Goal: Task Accomplishment & Management: Complete application form

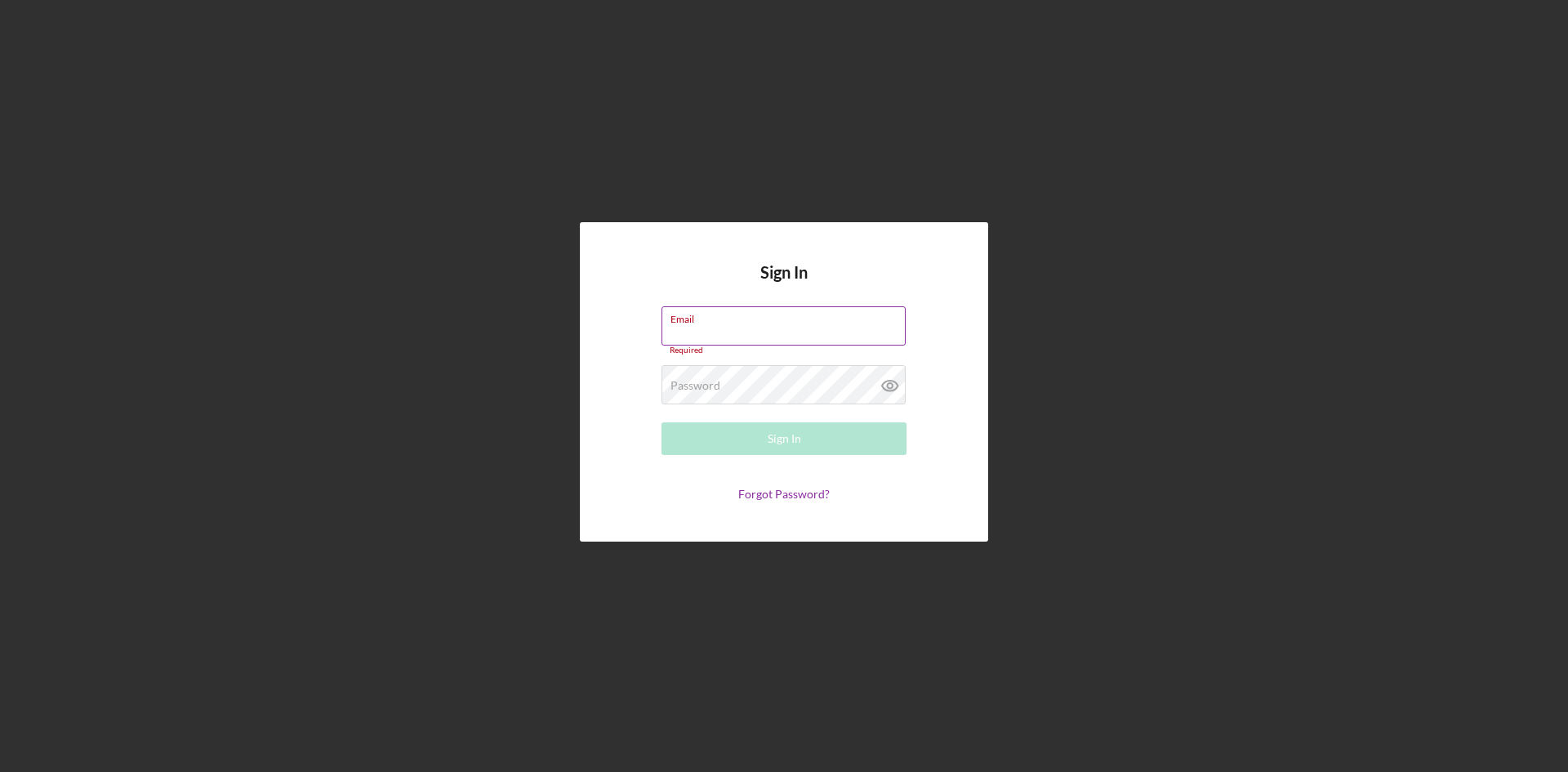
click at [708, 326] on div "Email Required" at bounding box center [784, 331] width 245 height 49
type input "[EMAIL_ADDRESS][DOMAIN_NAME]"
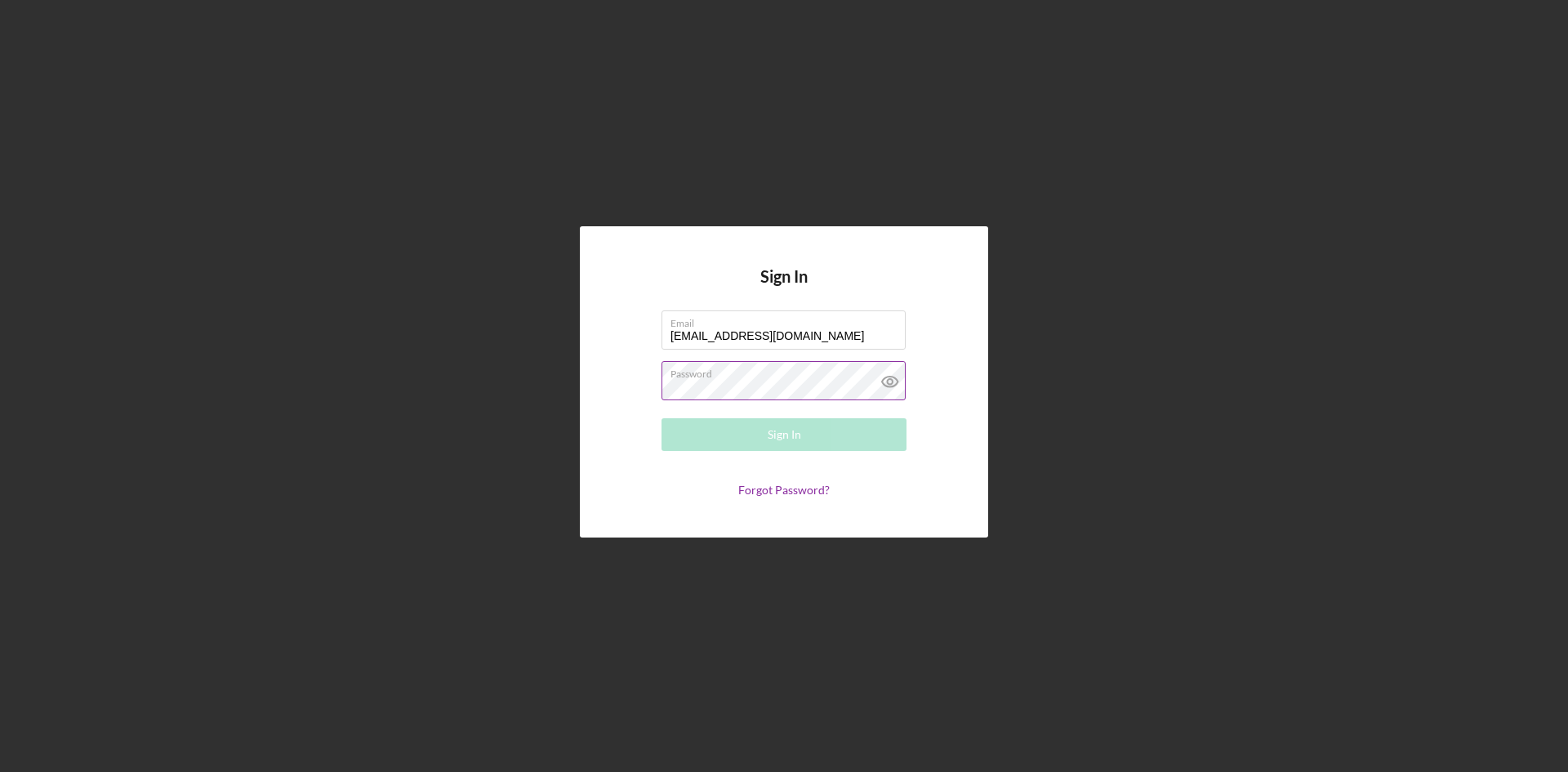
click at [735, 378] on div "Password Required" at bounding box center [784, 382] width 245 height 41
click at [769, 439] on div "Sign In" at bounding box center [784, 434] width 33 height 32
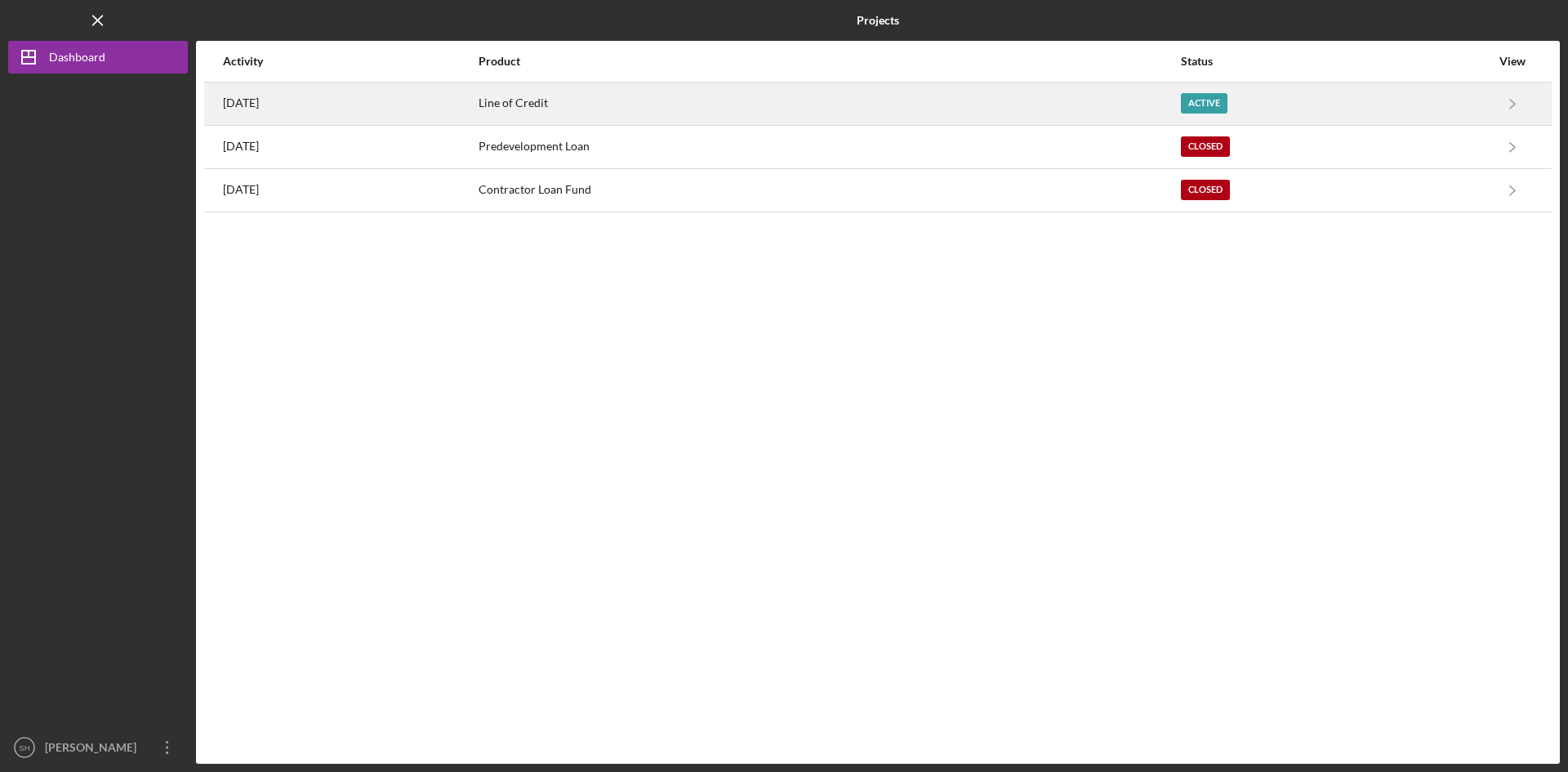
click at [477, 102] on div "[DATE]" at bounding box center [350, 103] width 254 height 41
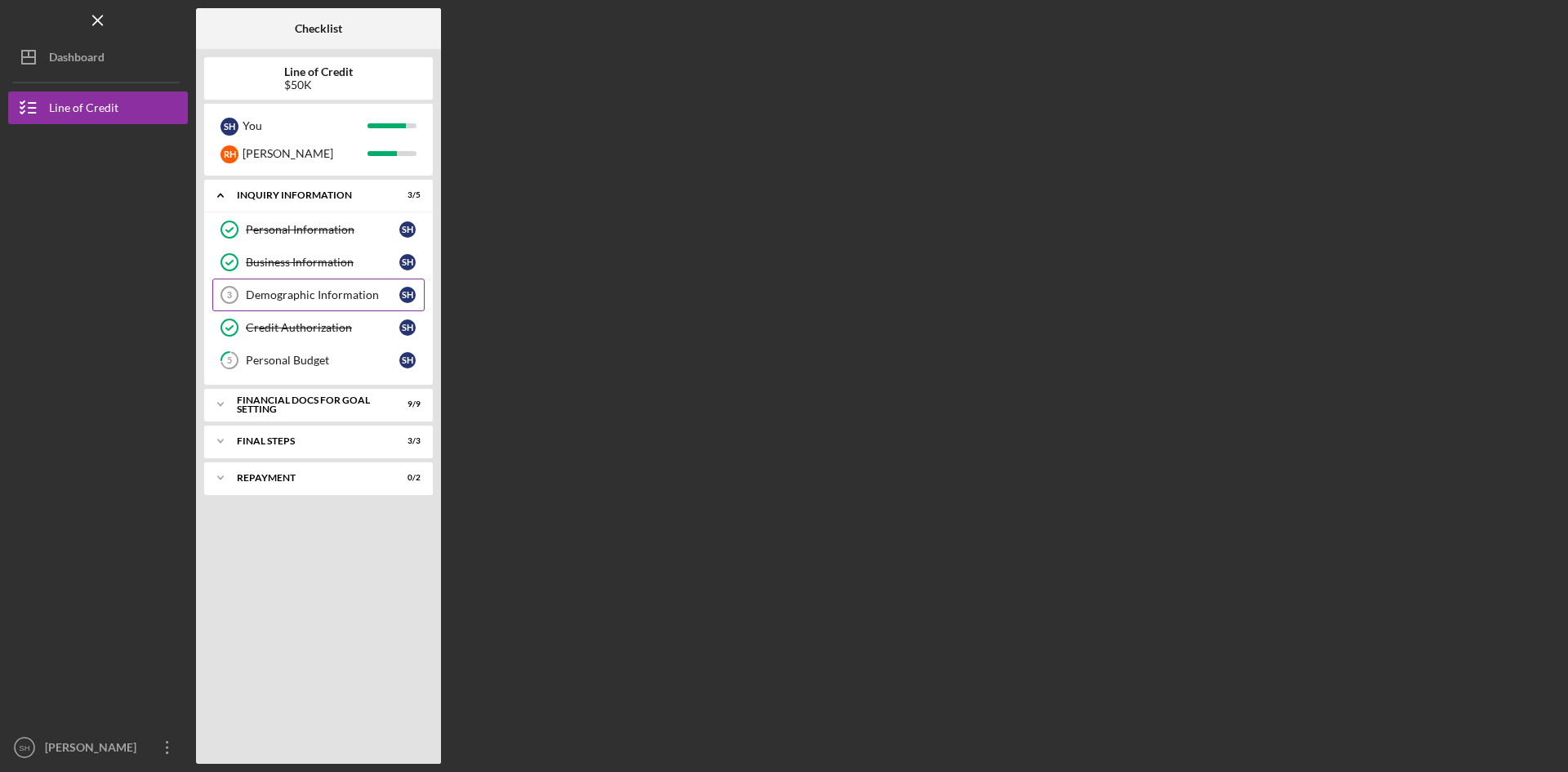
click at [276, 291] on div "Demographic Information" at bounding box center [322, 295] width 153 height 13
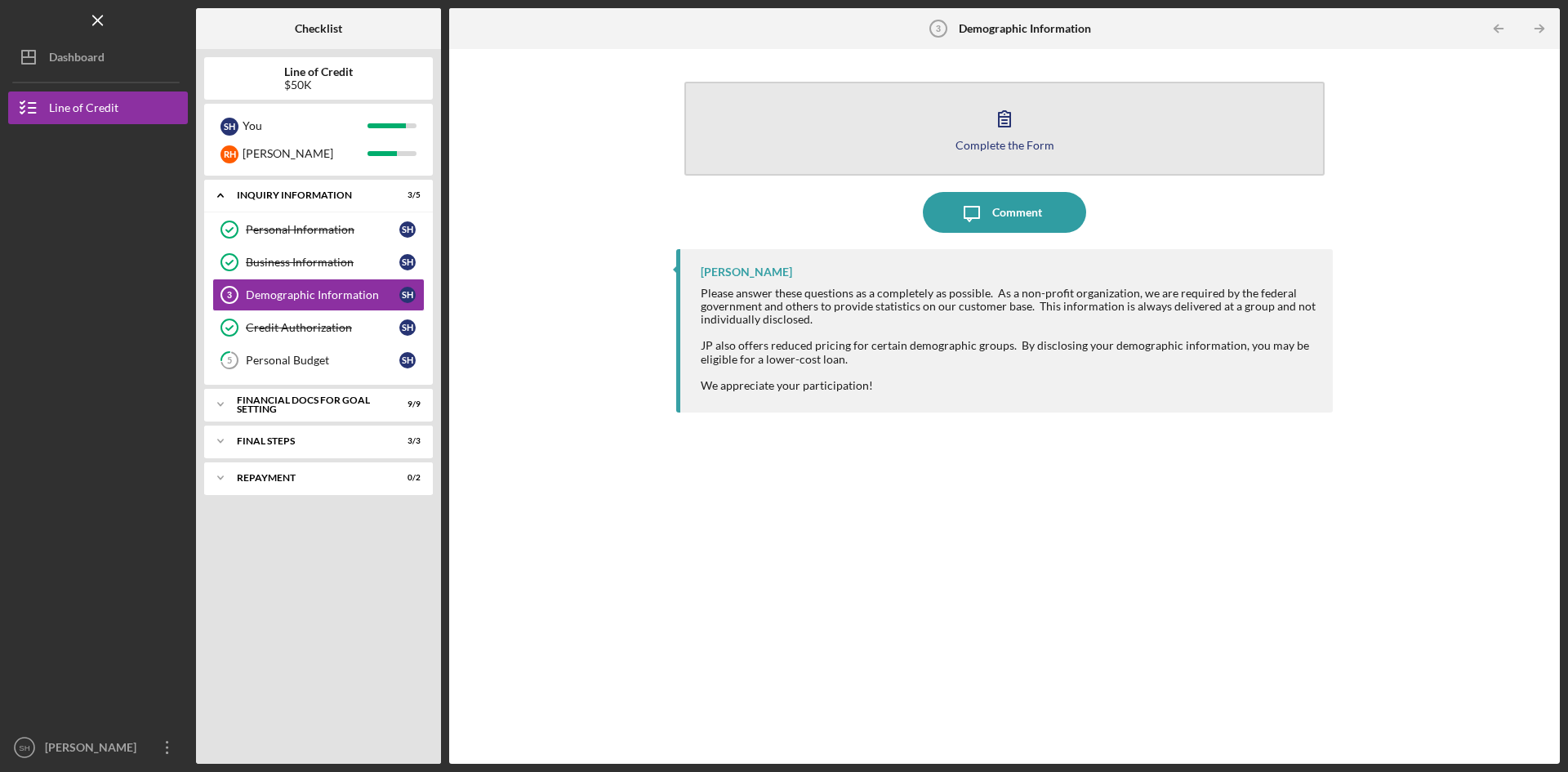
click at [1036, 147] on div "Complete the Form" at bounding box center [1004, 145] width 99 height 12
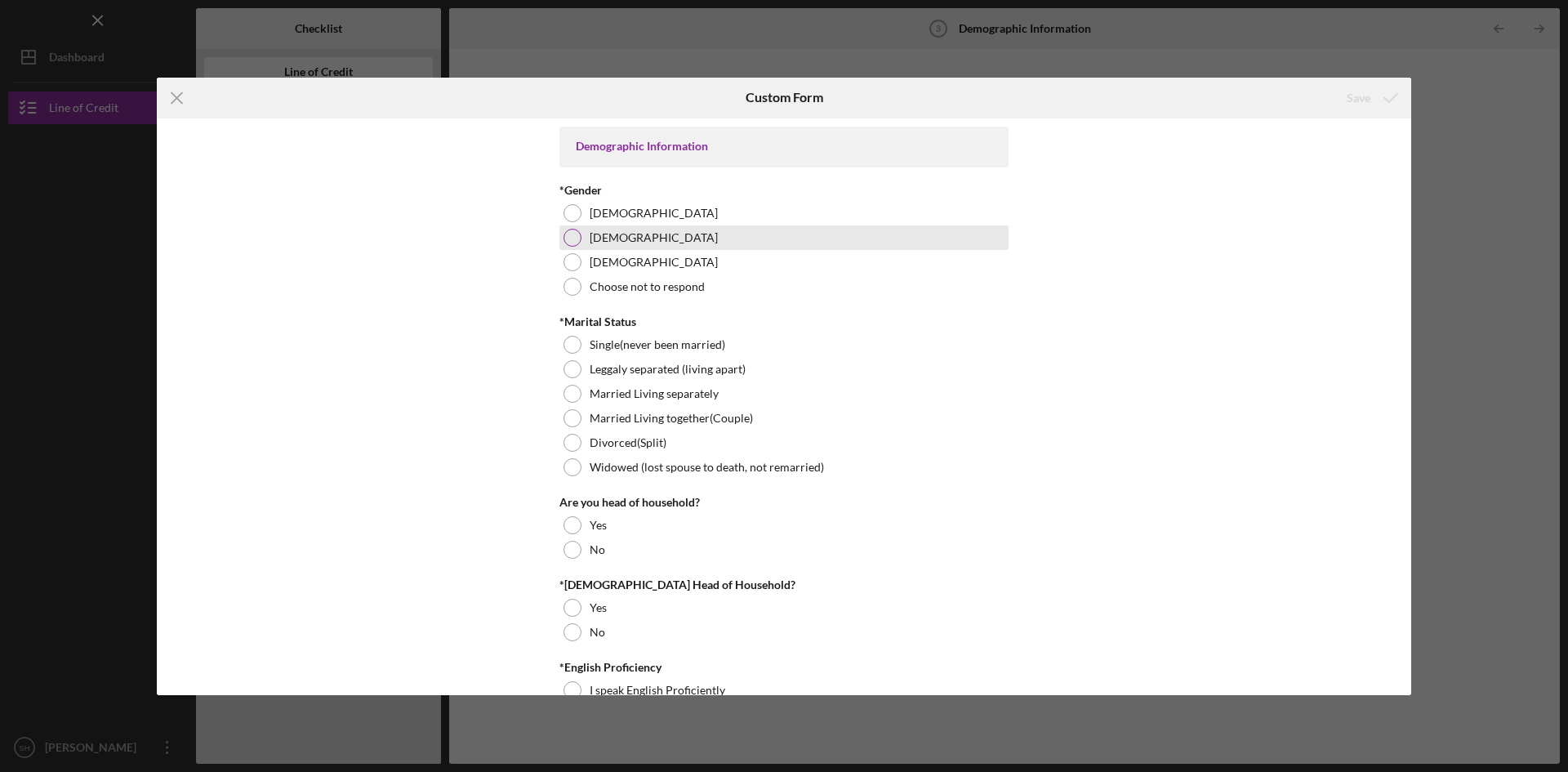
click at [571, 232] on div at bounding box center [572, 237] width 18 height 18
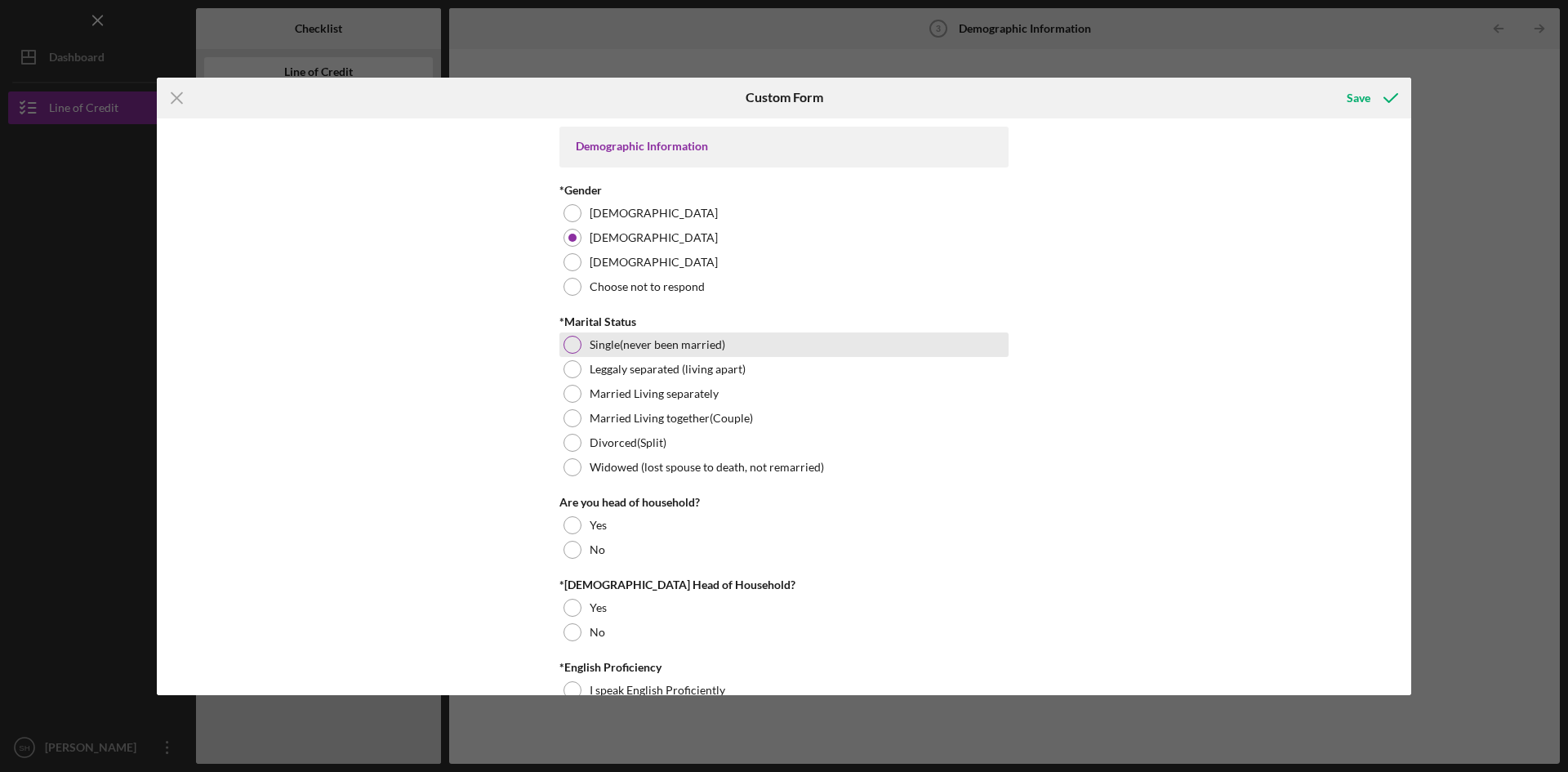
click at [579, 343] on div "Single(never been married)" at bounding box center [783, 345] width 449 height 25
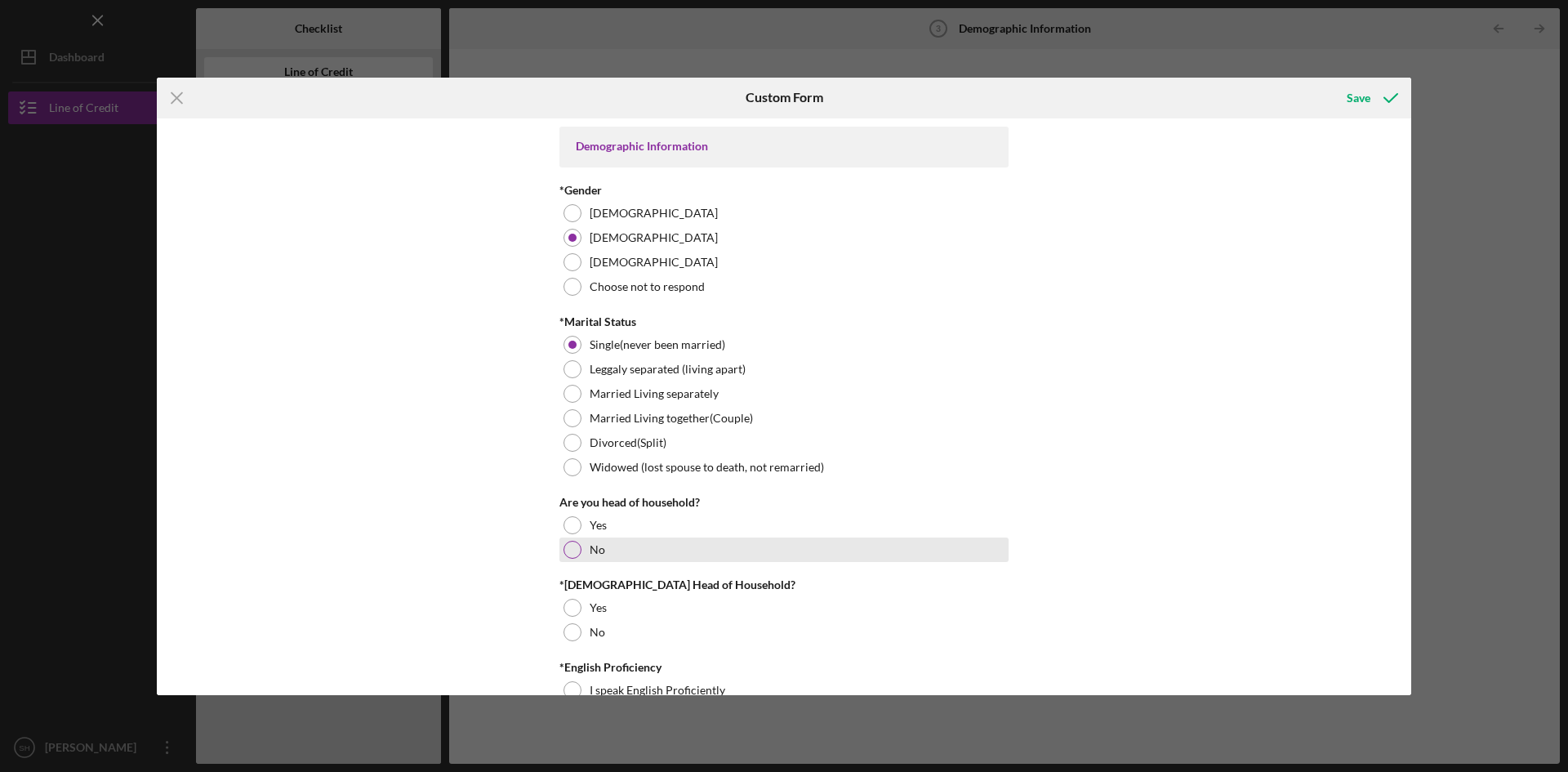
click at [576, 548] on div at bounding box center [572, 550] width 18 height 18
click at [570, 632] on div at bounding box center [572, 632] width 18 height 18
drag, startPoint x: 1415, startPoint y: 131, endPoint x: 1415, endPoint y: 217, distance: 86.0
click at [1415, 217] on div "Icon/Menu Close Custom Form Save Demographic Information *Gender [DEMOGRAPHIC_D…" at bounding box center [784, 386] width 1568 height 772
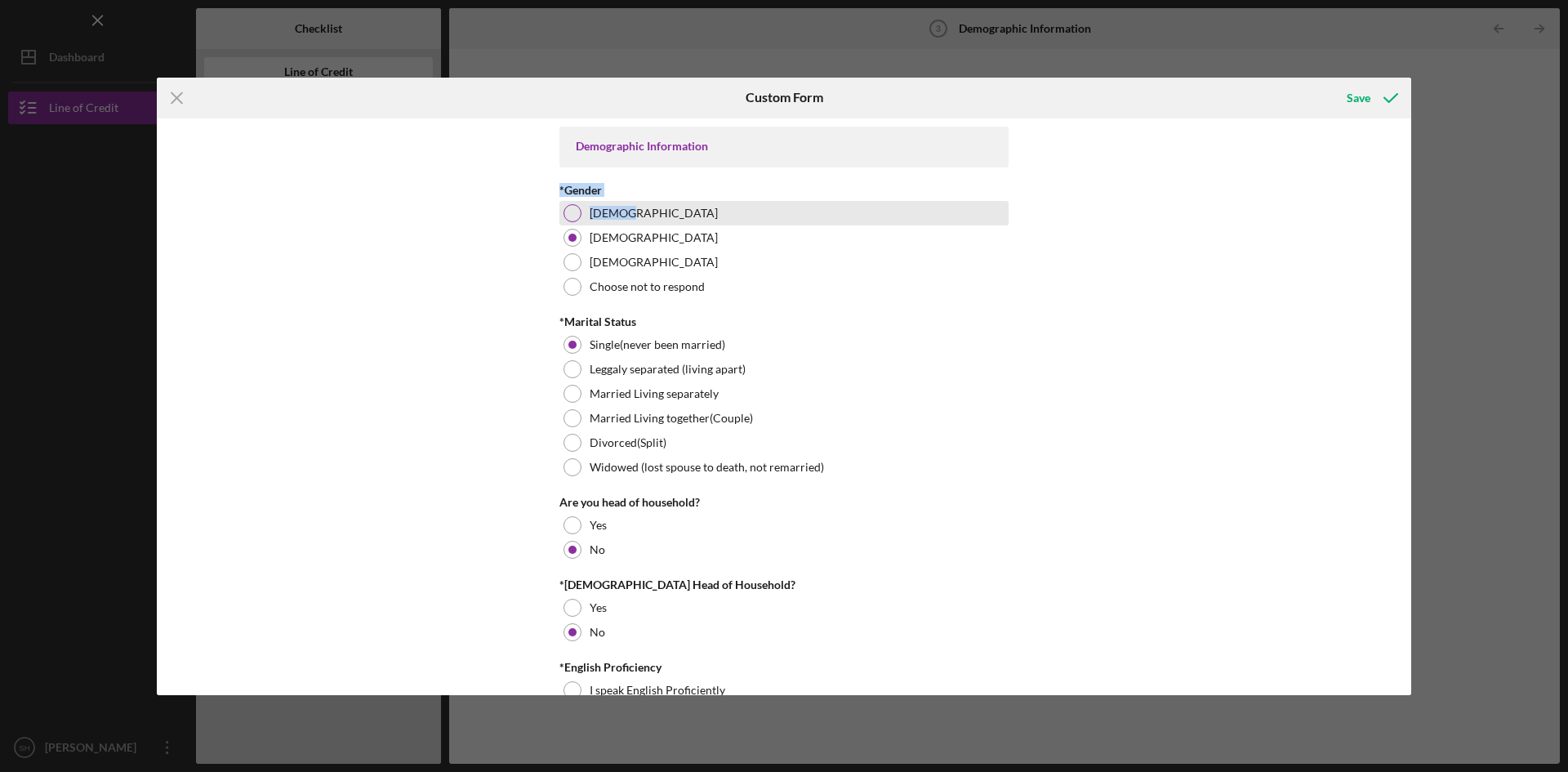
click at [566, 213] on div at bounding box center [572, 213] width 18 height 18
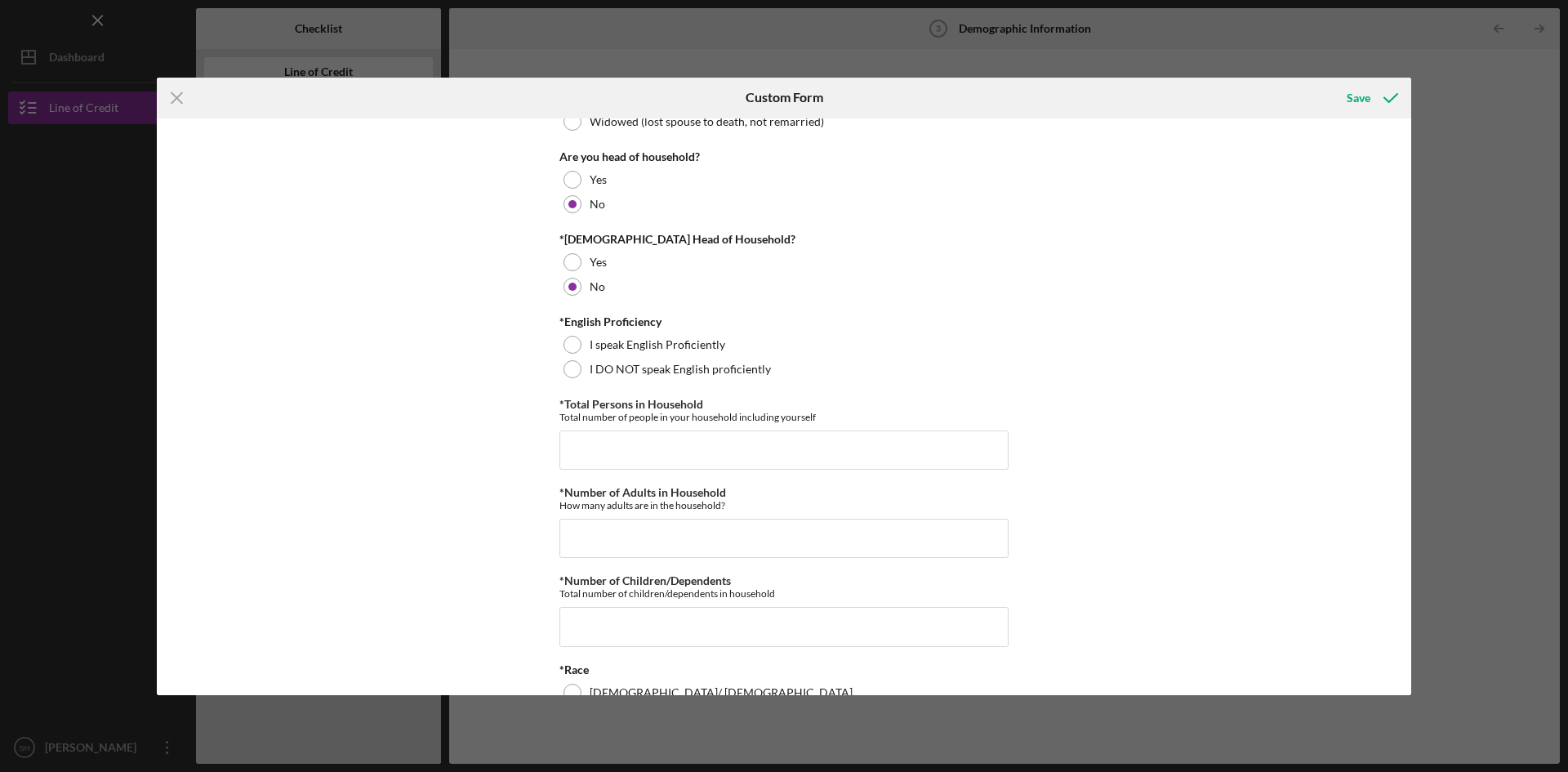
scroll to position [414, 0]
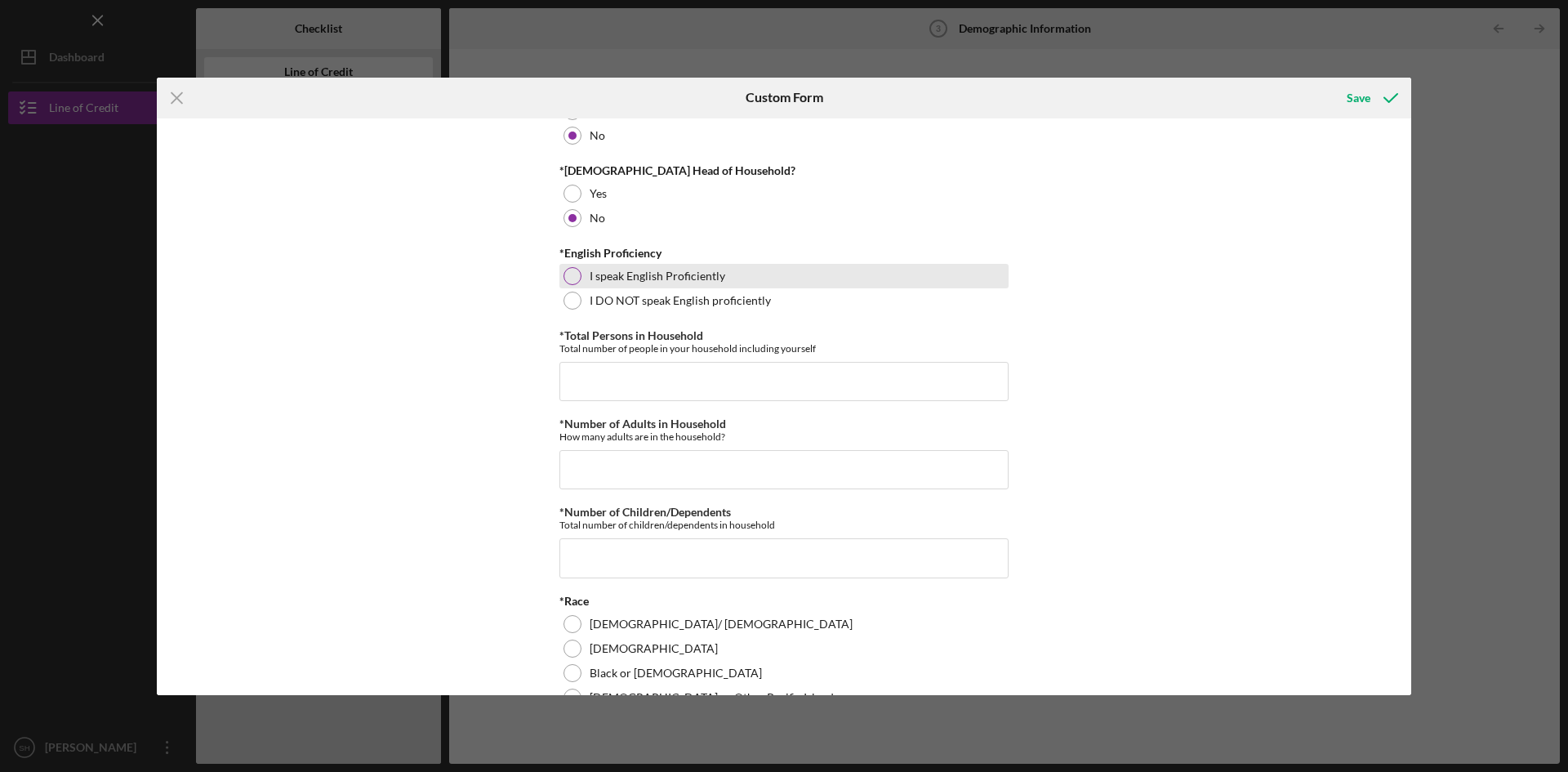
click at [576, 270] on div at bounding box center [572, 276] width 18 height 18
click at [597, 368] on input "*Total Persons in Household" at bounding box center [783, 382] width 449 height 39
type input "6"
click at [669, 467] on input "*Number of Adults in Household" at bounding box center [783, 469] width 449 height 39
type input "6"
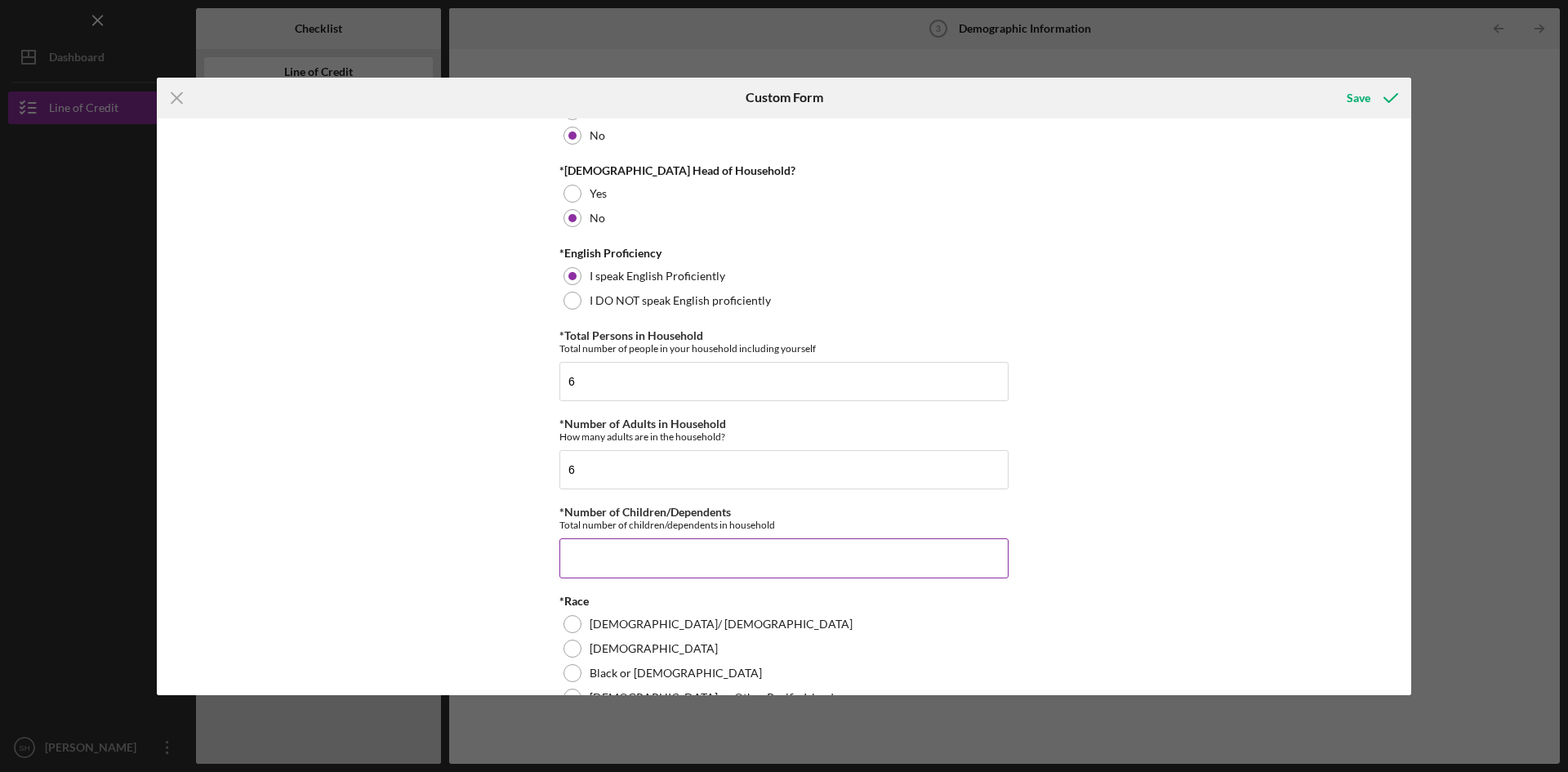
click at [681, 551] on input "*Number of Children/Dependents" at bounding box center [783, 558] width 449 height 39
type input "0"
drag, startPoint x: 1411, startPoint y: 192, endPoint x: 1414, endPoint y: 259, distance: 67.1
click at [1414, 259] on div "Icon/Menu Close Custom Form Save Demographic Information *Gender [DEMOGRAPHIC_D…" at bounding box center [784, 386] width 1568 height 772
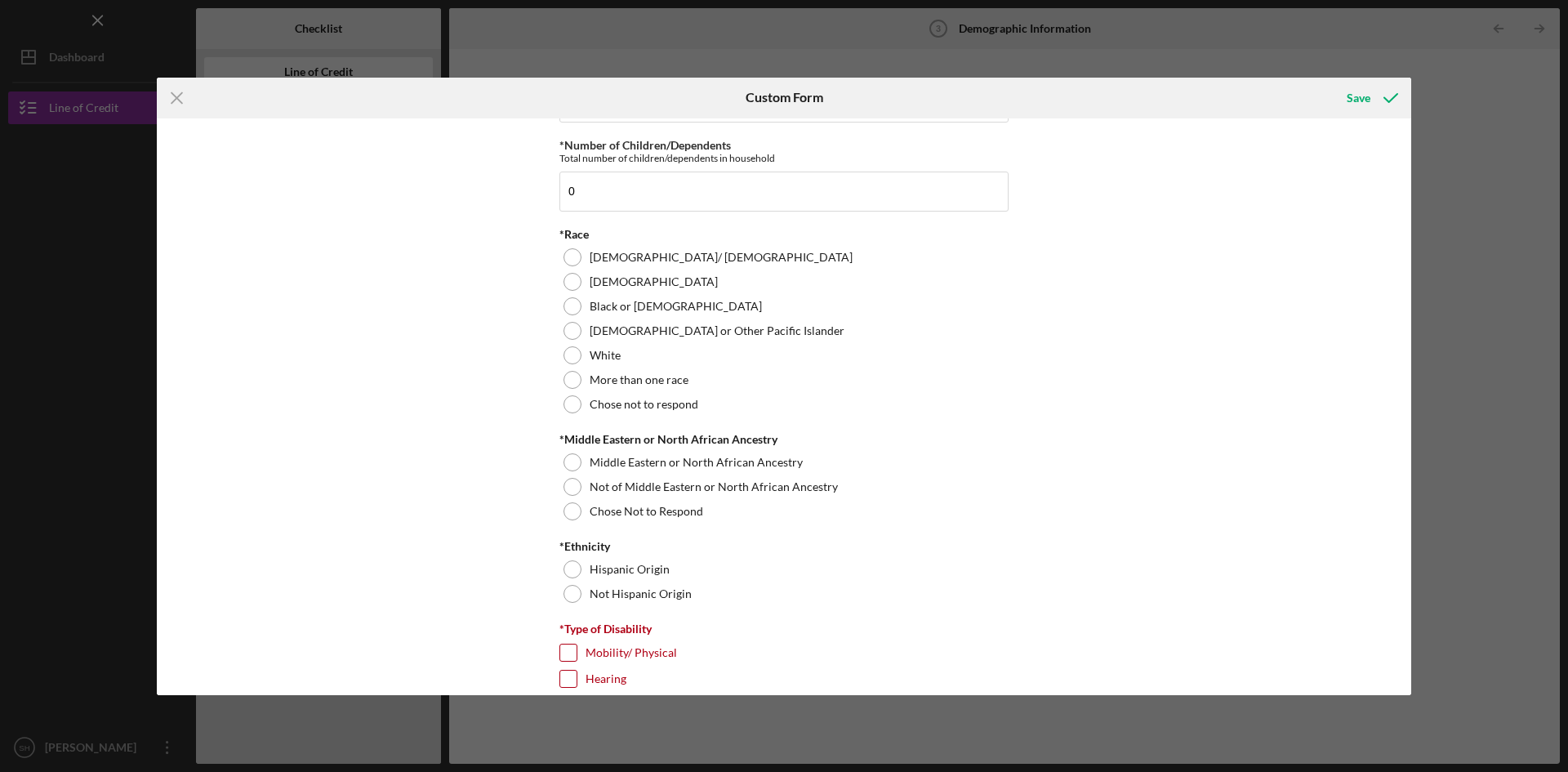
scroll to position [770, 0]
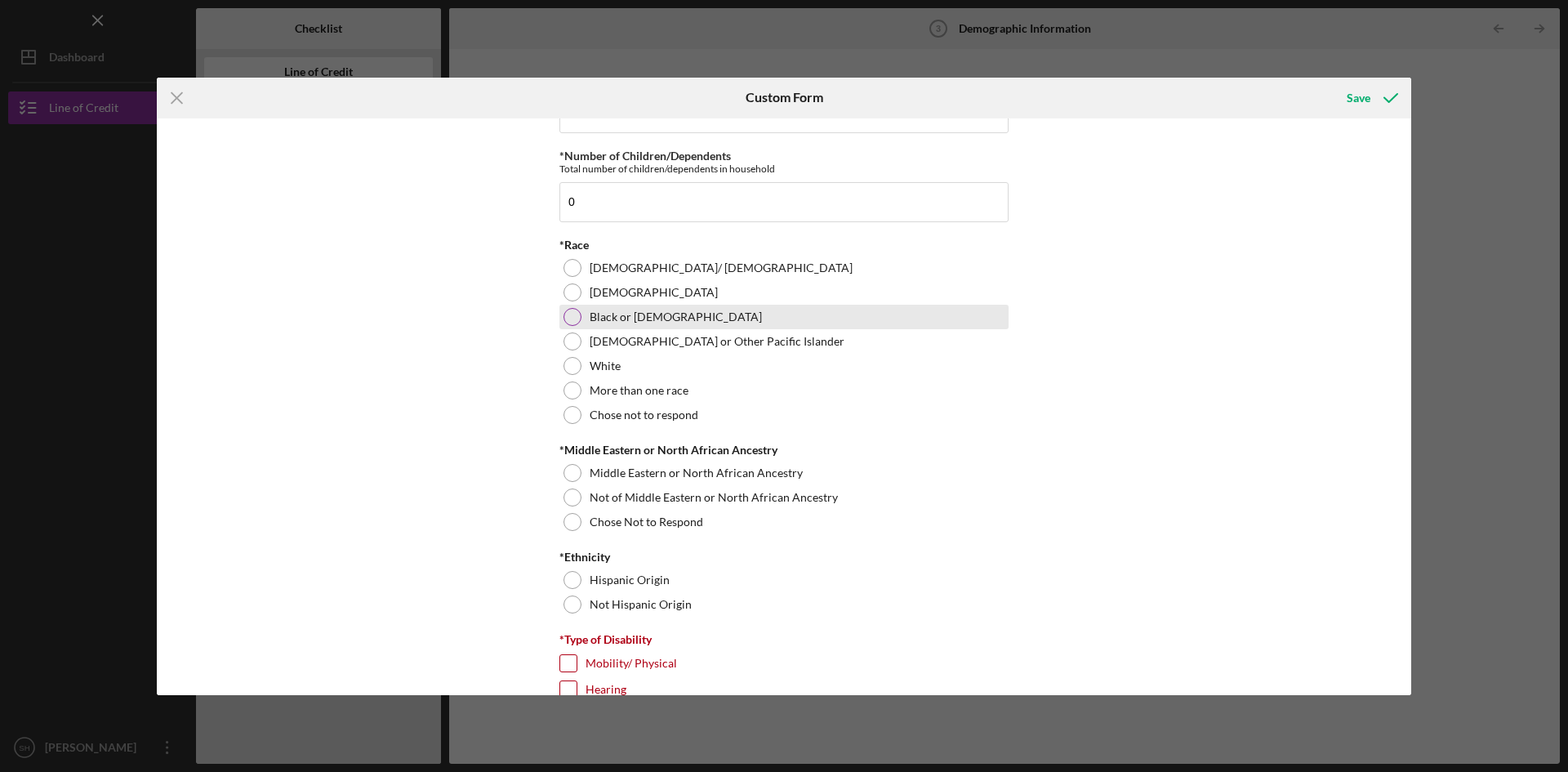
click at [569, 318] on div at bounding box center [572, 317] width 18 height 18
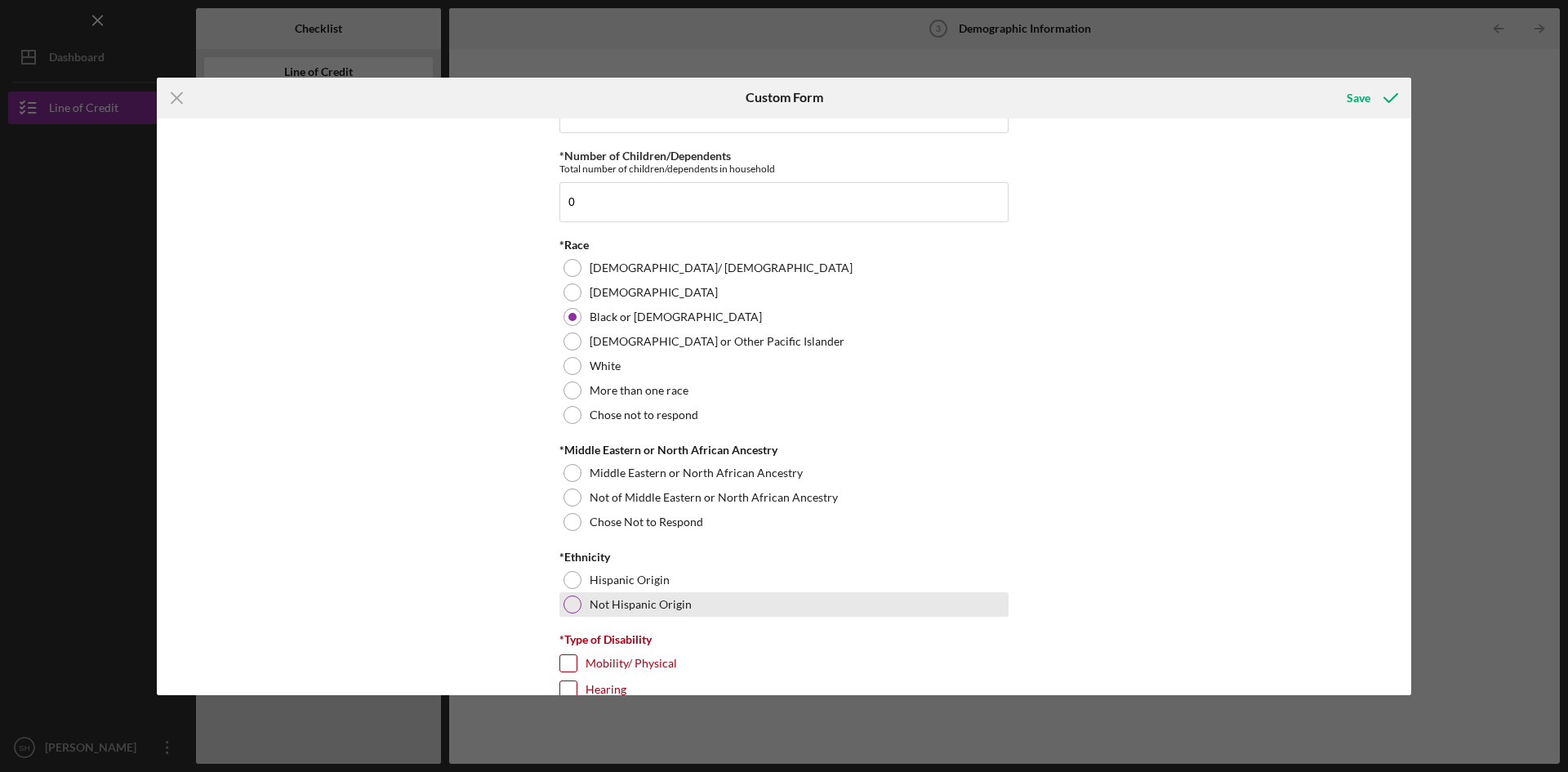
click at [578, 602] on div at bounding box center [572, 604] width 18 height 18
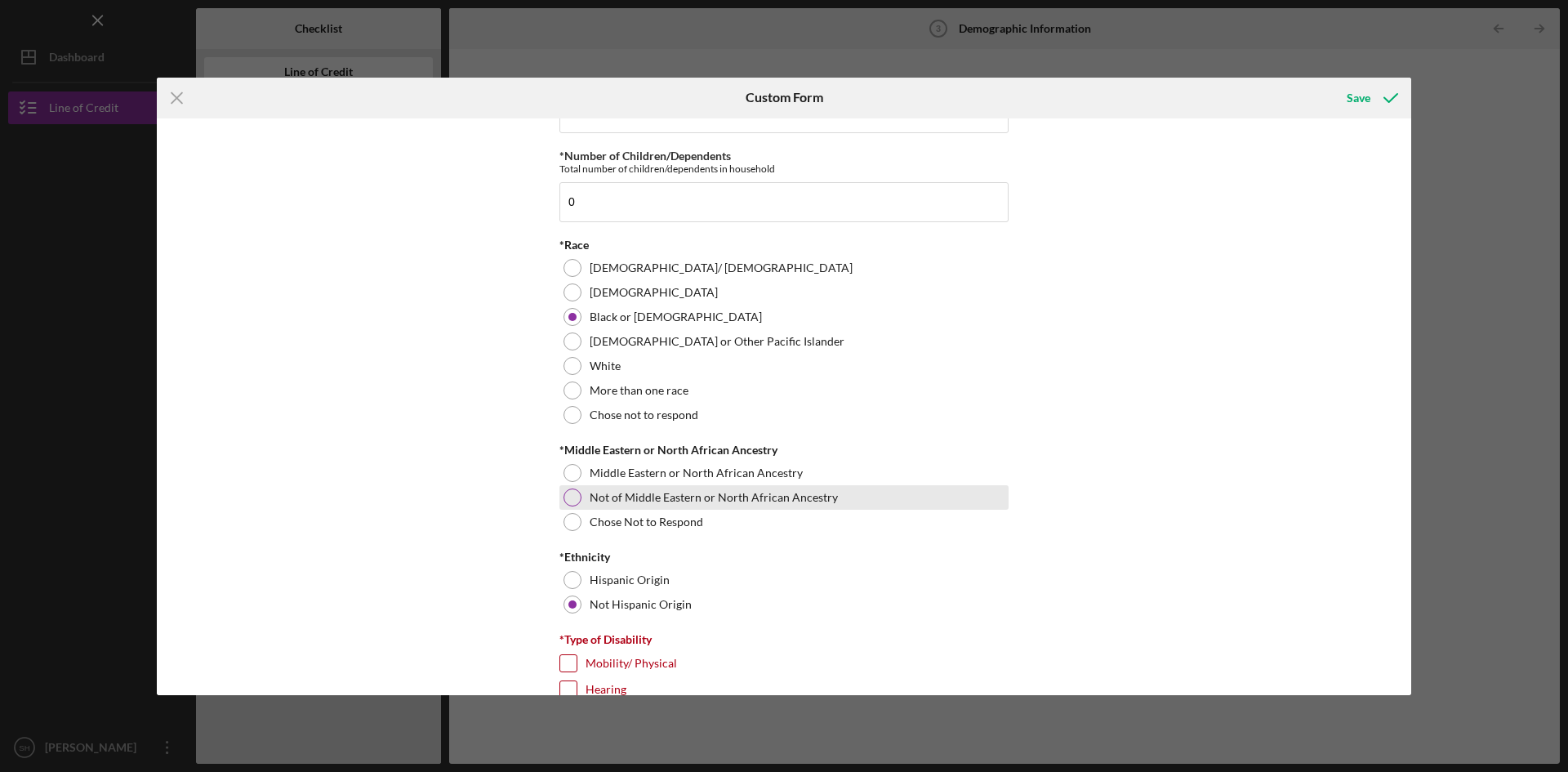
click at [566, 495] on div at bounding box center [572, 497] width 18 height 18
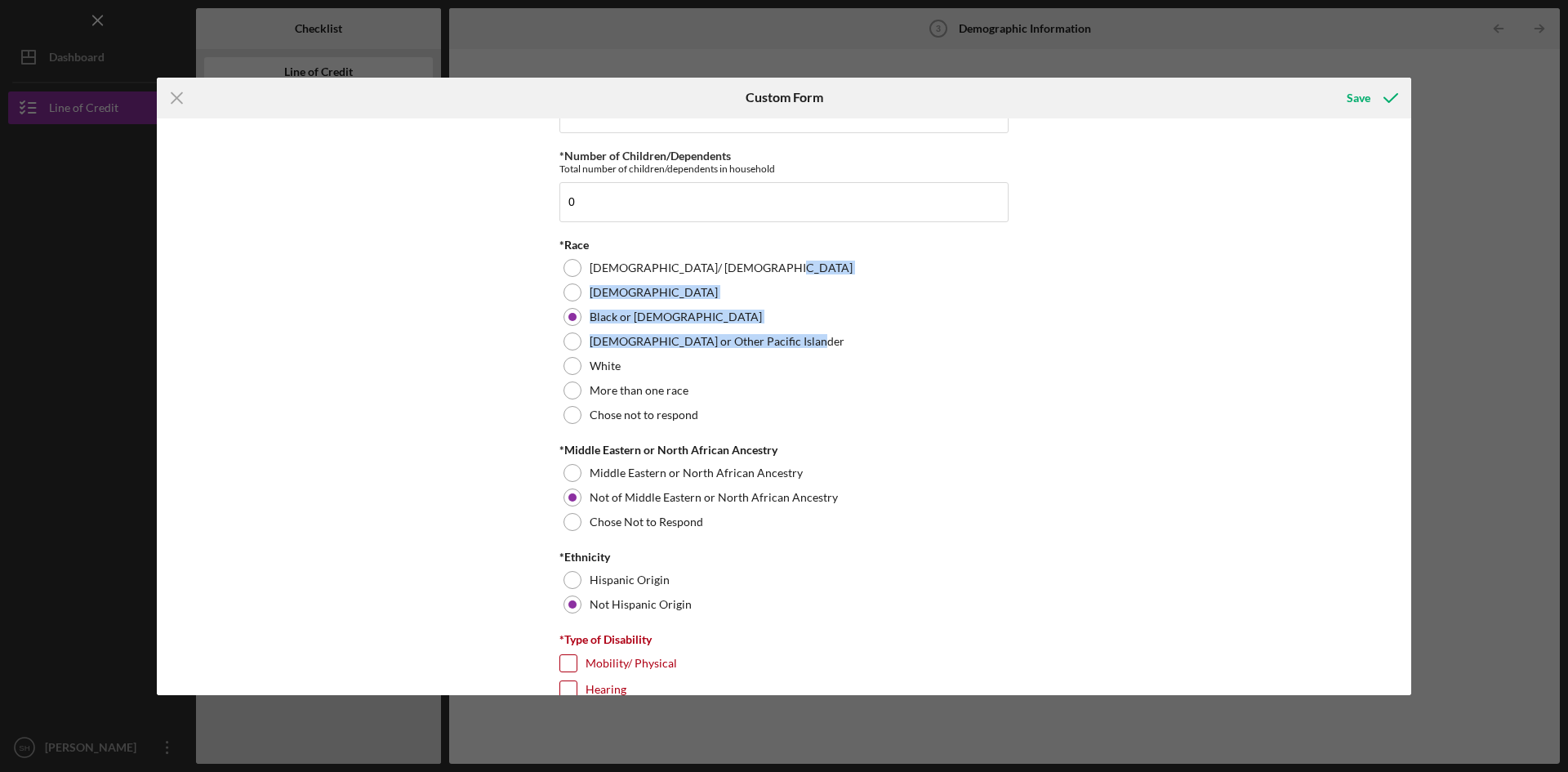
drag, startPoint x: 1411, startPoint y: 274, endPoint x: 1405, endPoint y: 348, distance: 74.2
click at [1405, 348] on div "Icon/Menu Close Custom Form Save Demographic Information *Gender [DEMOGRAPHIC_D…" at bounding box center [784, 386] width 1568 height 772
click at [1200, 338] on div "Demographic Information *Gender [DEMOGRAPHIC_DATA] [DEMOGRAPHIC_DATA] [DEMOGRAP…" at bounding box center [784, 406] width 1255 height 577
drag, startPoint x: 1412, startPoint y: 263, endPoint x: 1411, endPoint y: 315, distance: 52.0
click at [1411, 315] on div "Icon/Menu Close Custom Form Save Demographic Information *Gender [DEMOGRAPHIC_D…" at bounding box center [784, 386] width 1568 height 772
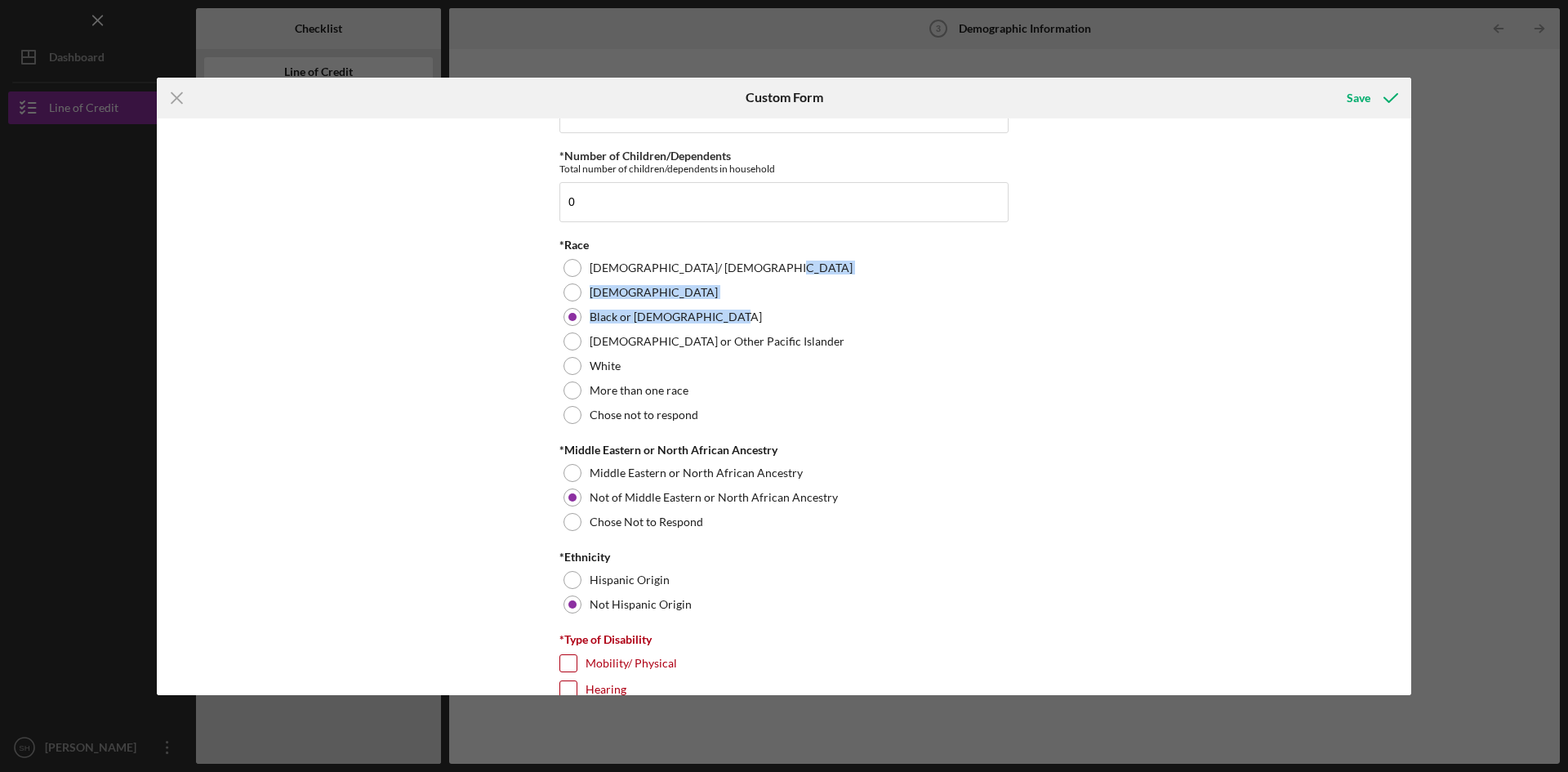
click at [1277, 277] on div "Demographic Information *Gender [DEMOGRAPHIC_DATA] [DEMOGRAPHIC_DATA] [DEMOGRAP…" at bounding box center [784, 406] width 1255 height 577
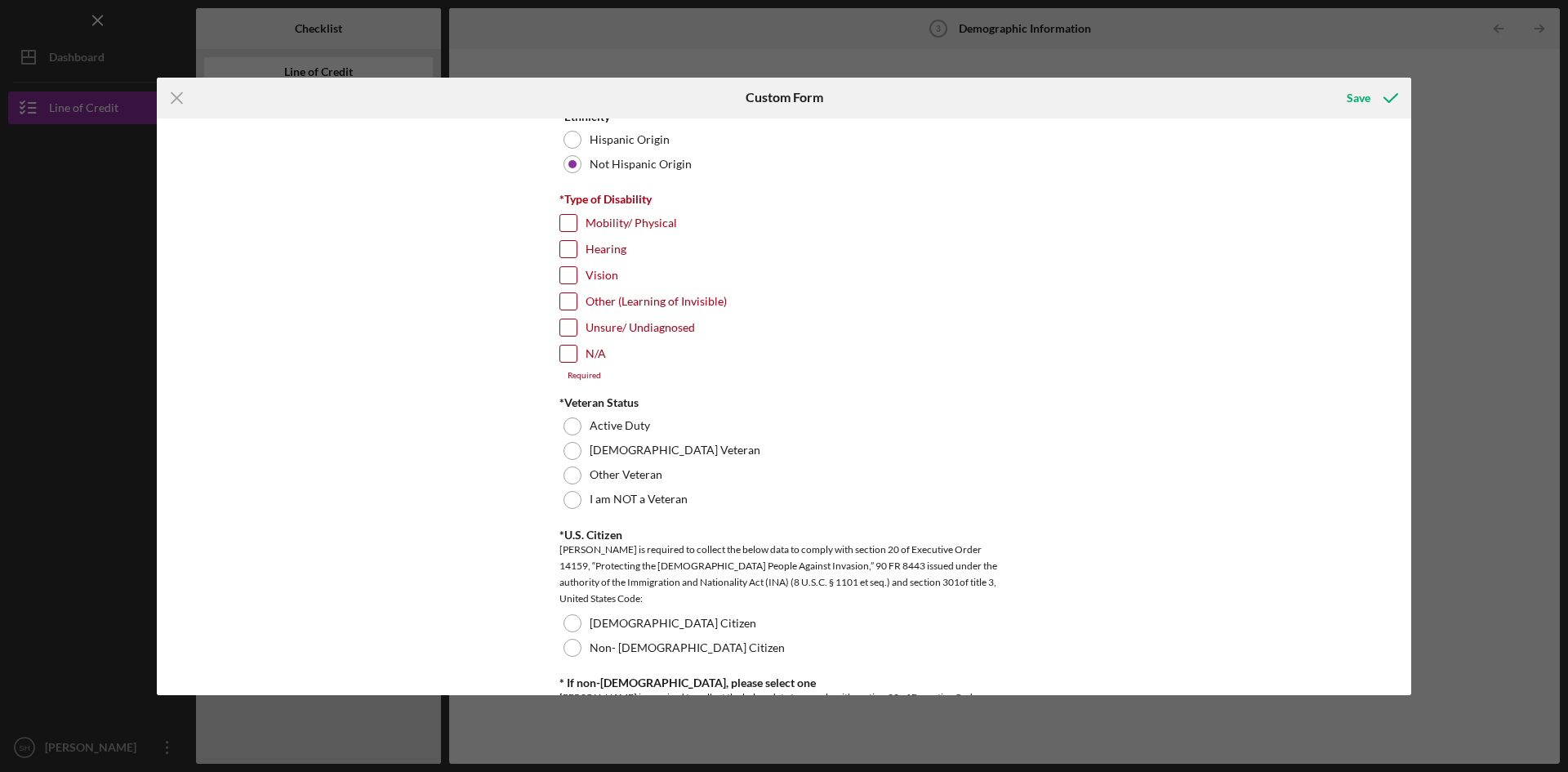
scroll to position [1326, 0]
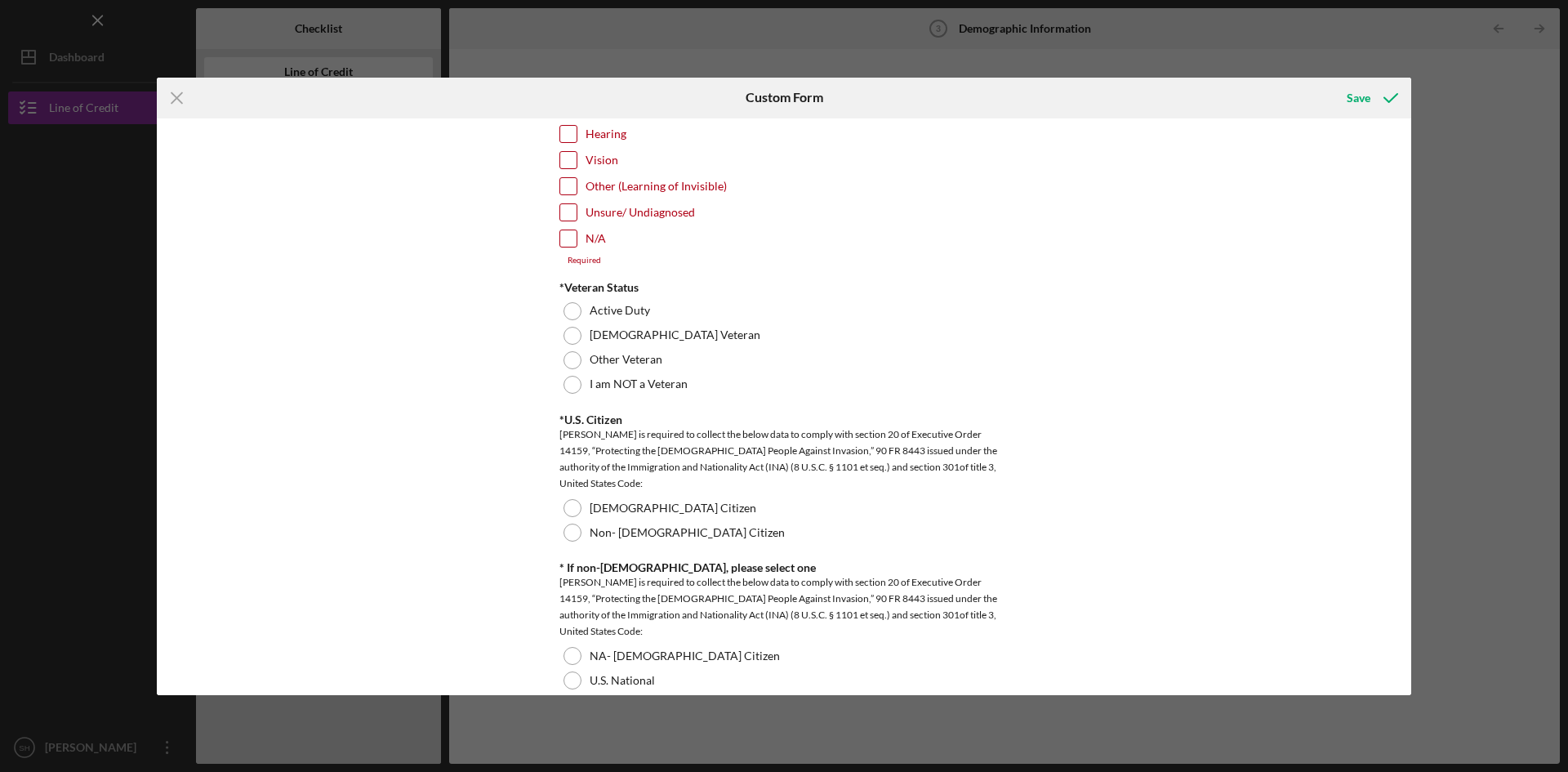
click at [568, 233] on input "N/A" at bounding box center [568, 238] width 17 height 17
checkbox input "true"
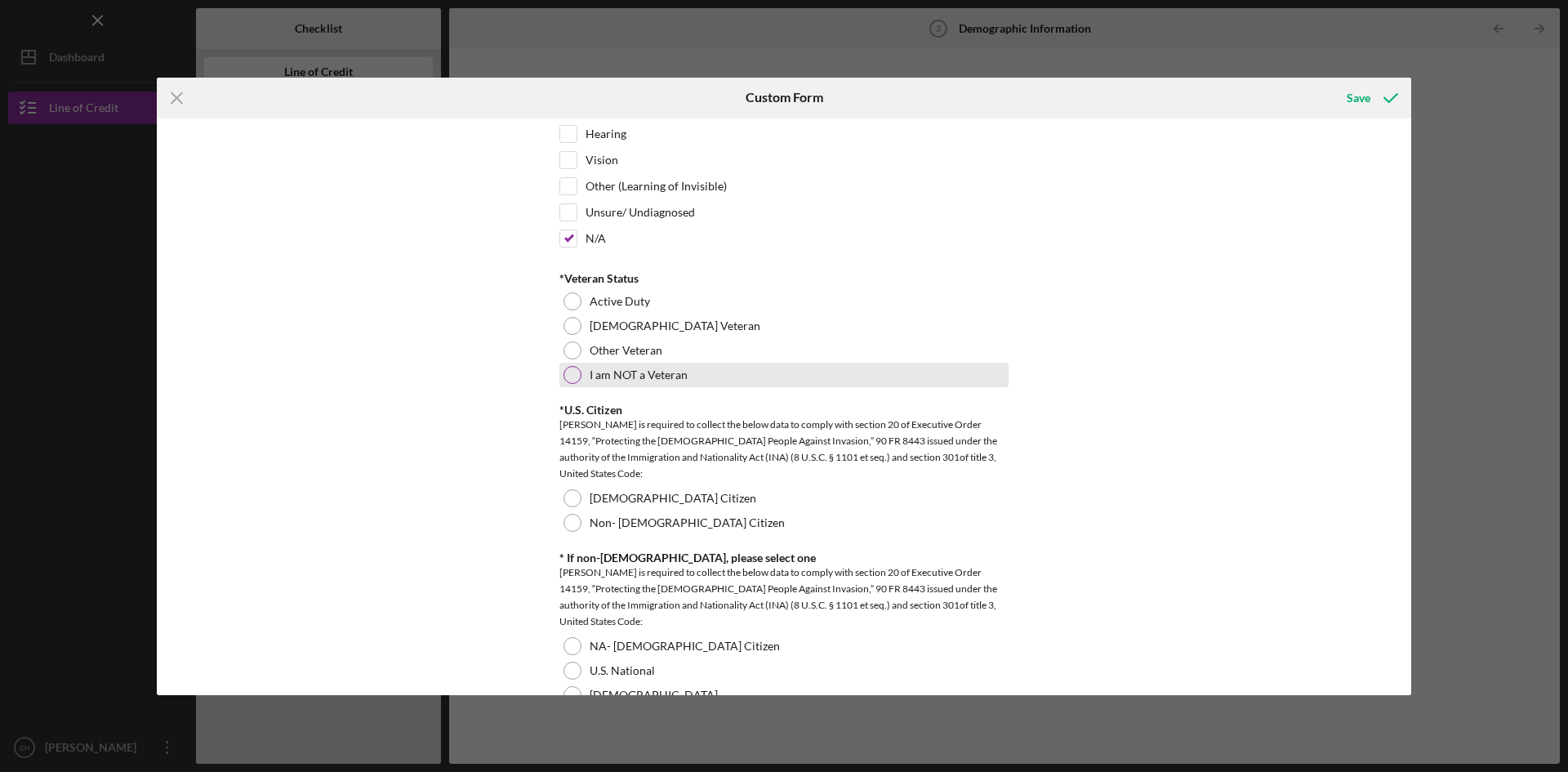
click at [578, 375] on div at bounding box center [572, 375] width 18 height 18
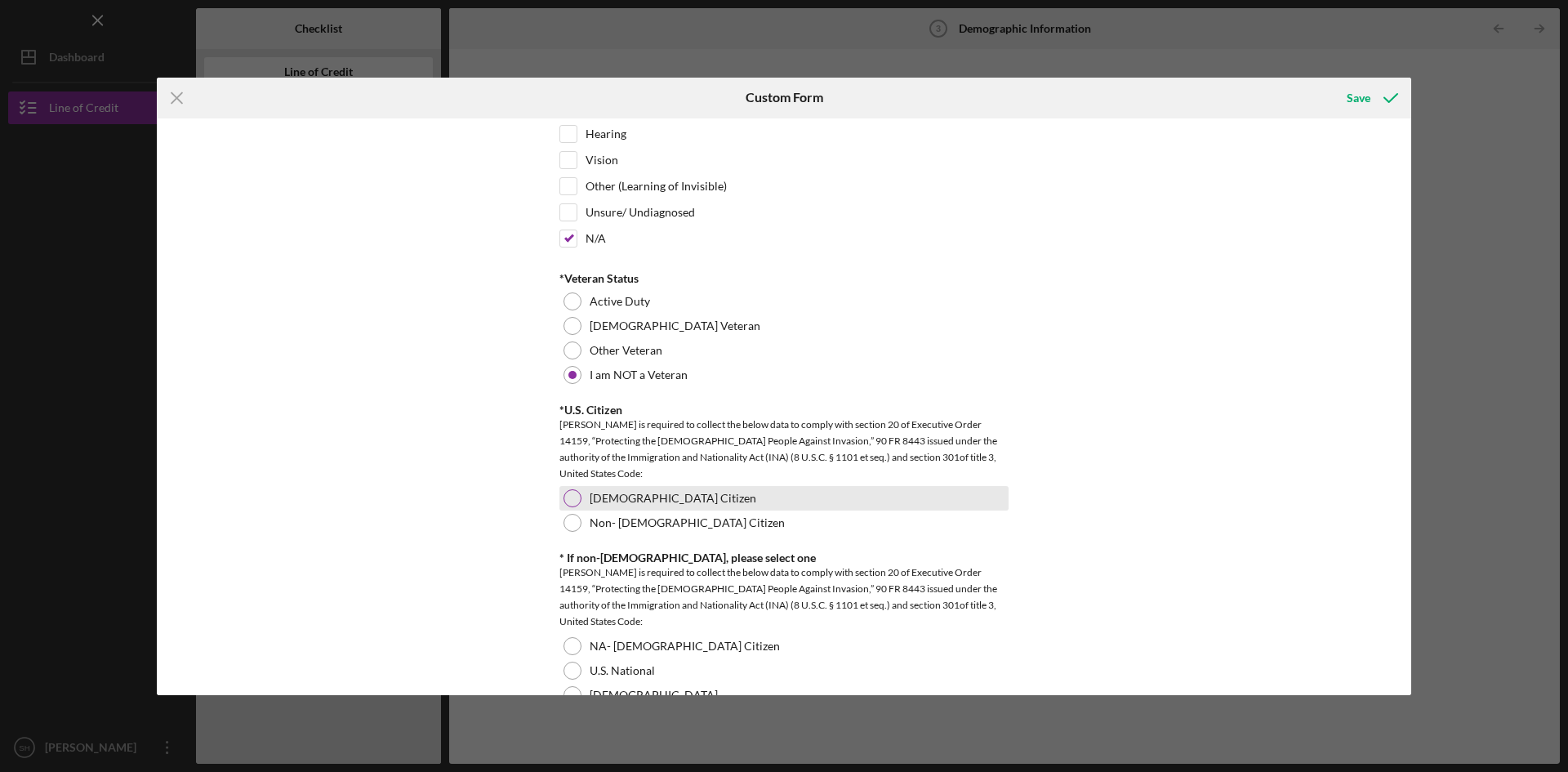
click at [565, 497] on div at bounding box center [572, 498] width 18 height 18
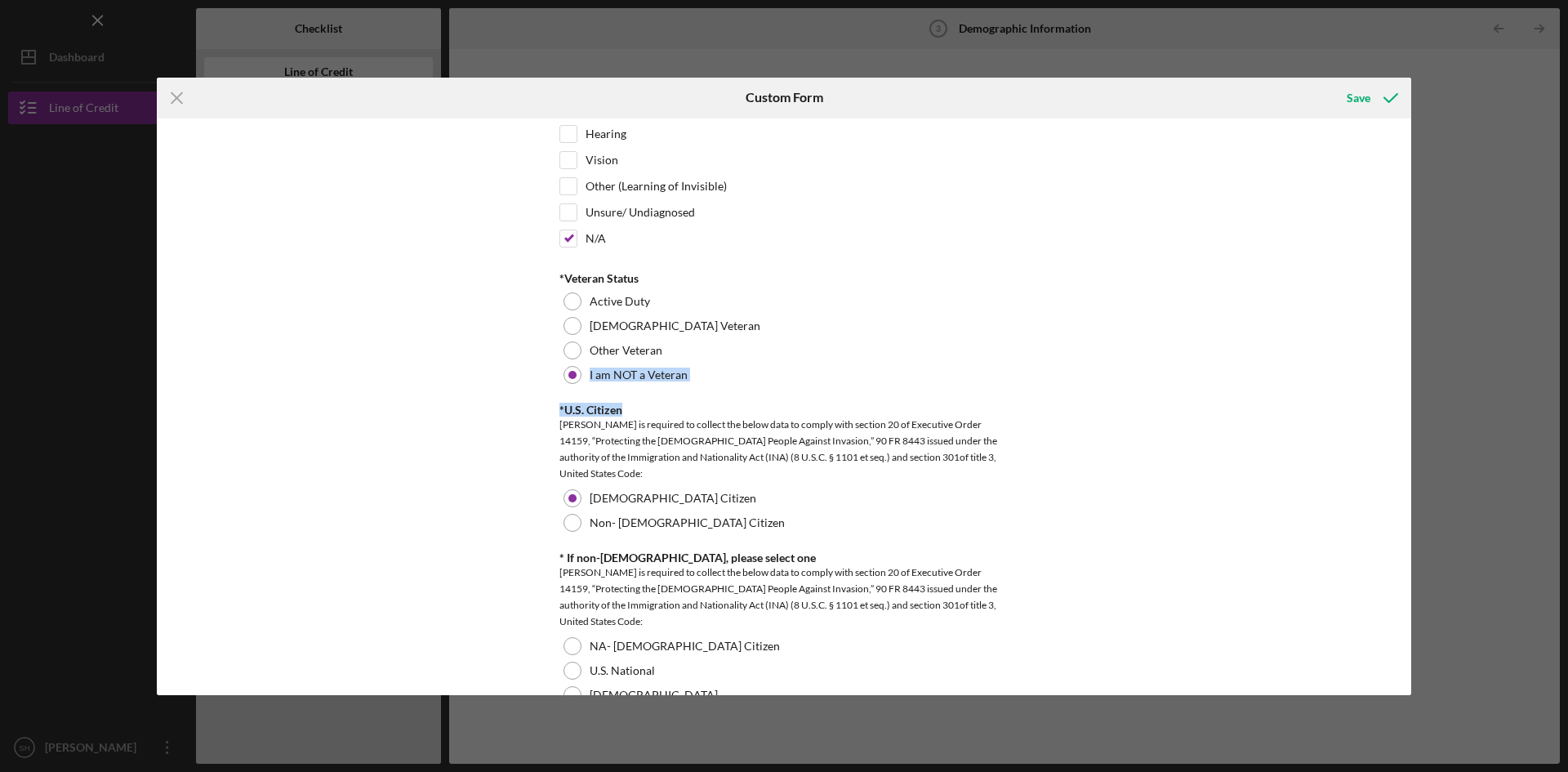
drag, startPoint x: 1413, startPoint y: 355, endPoint x: 1409, endPoint y: 389, distance: 34.2
click at [1409, 389] on div "Icon/Menu Close Custom Form Save Demographic Information *Gender [DEMOGRAPHIC_D…" at bounding box center [784, 386] width 1568 height 772
click at [1149, 327] on div "Demographic Information *Gender [DEMOGRAPHIC_DATA] [DEMOGRAPHIC_DATA] [DEMOGRAP…" at bounding box center [784, 406] width 1255 height 577
drag, startPoint x: 1411, startPoint y: 375, endPoint x: 1406, endPoint y: 412, distance: 37.3
click at [1406, 412] on div "Icon/Menu Close Custom Form Save Demographic Information *Gender [DEMOGRAPHIC_D…" at bounding box center [784, 386] width 1568 height 772
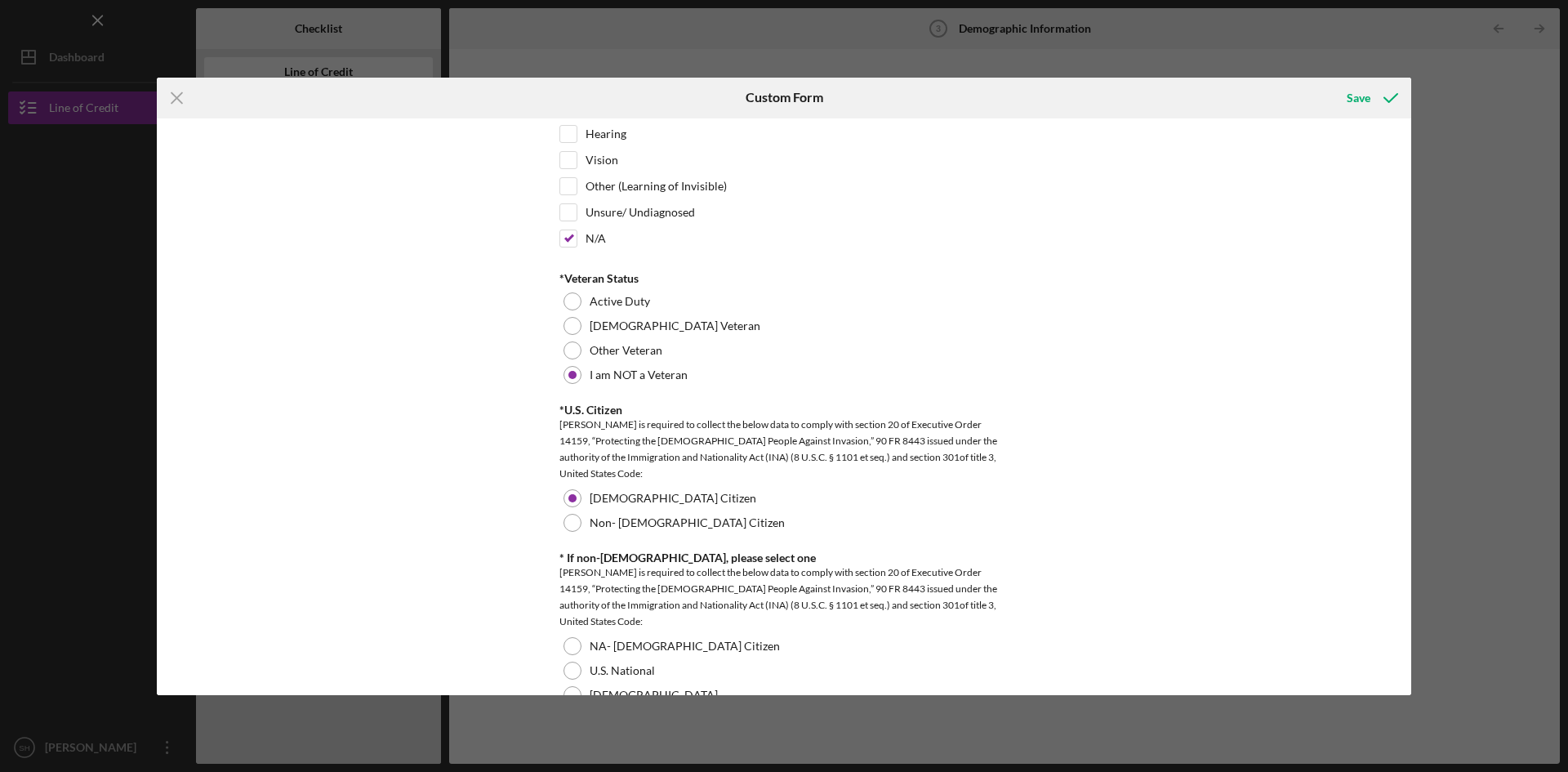
click at [1070, 290] on div "Demographic Information *Gender [DEMOGRAPHIC_DATA] [DEMOGRAPHIC_DATA] [DEMOGRAP…" at bounding box center [784, 406] width 1255 height 577
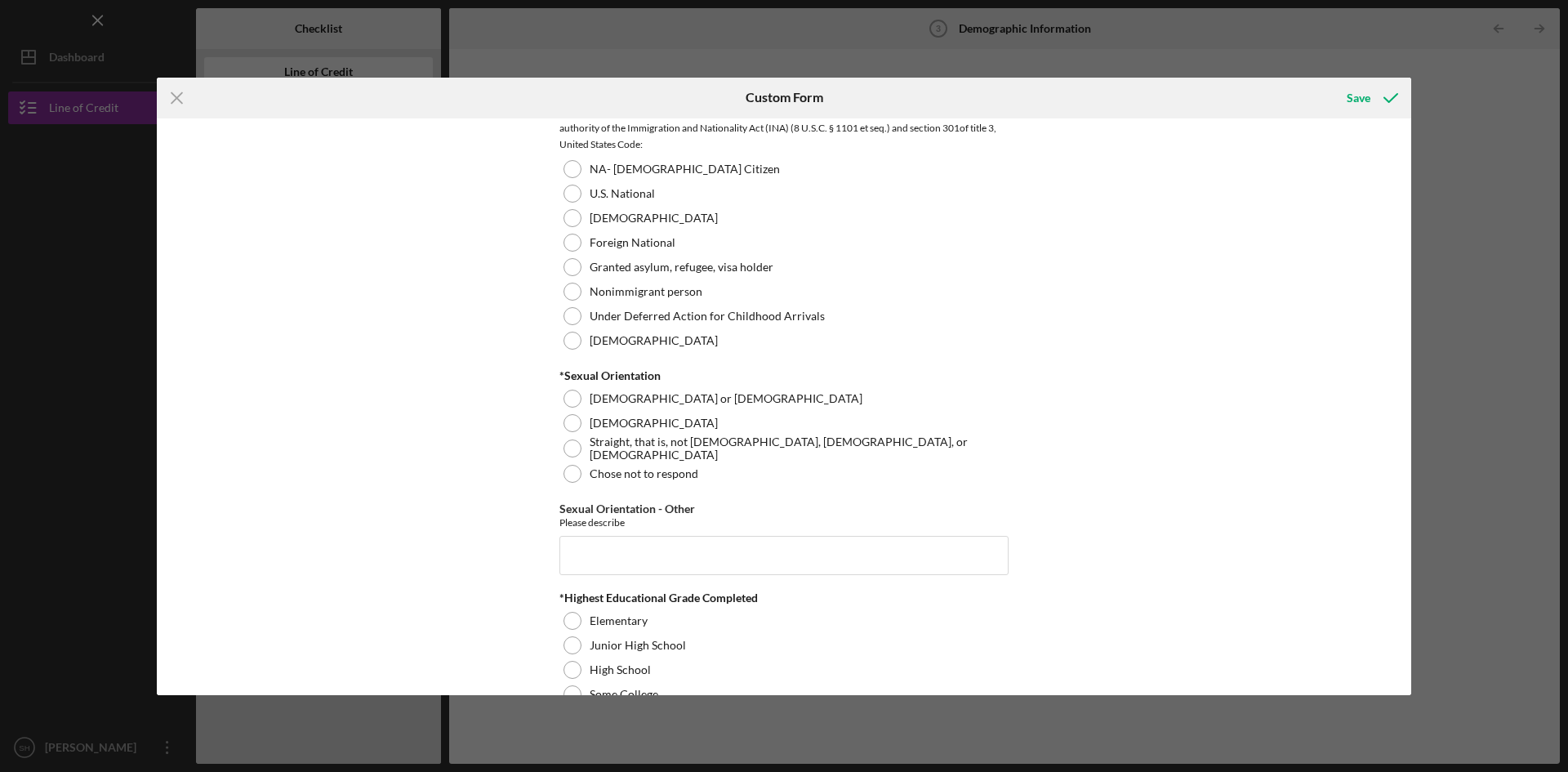
scroll to position [1808, 0]
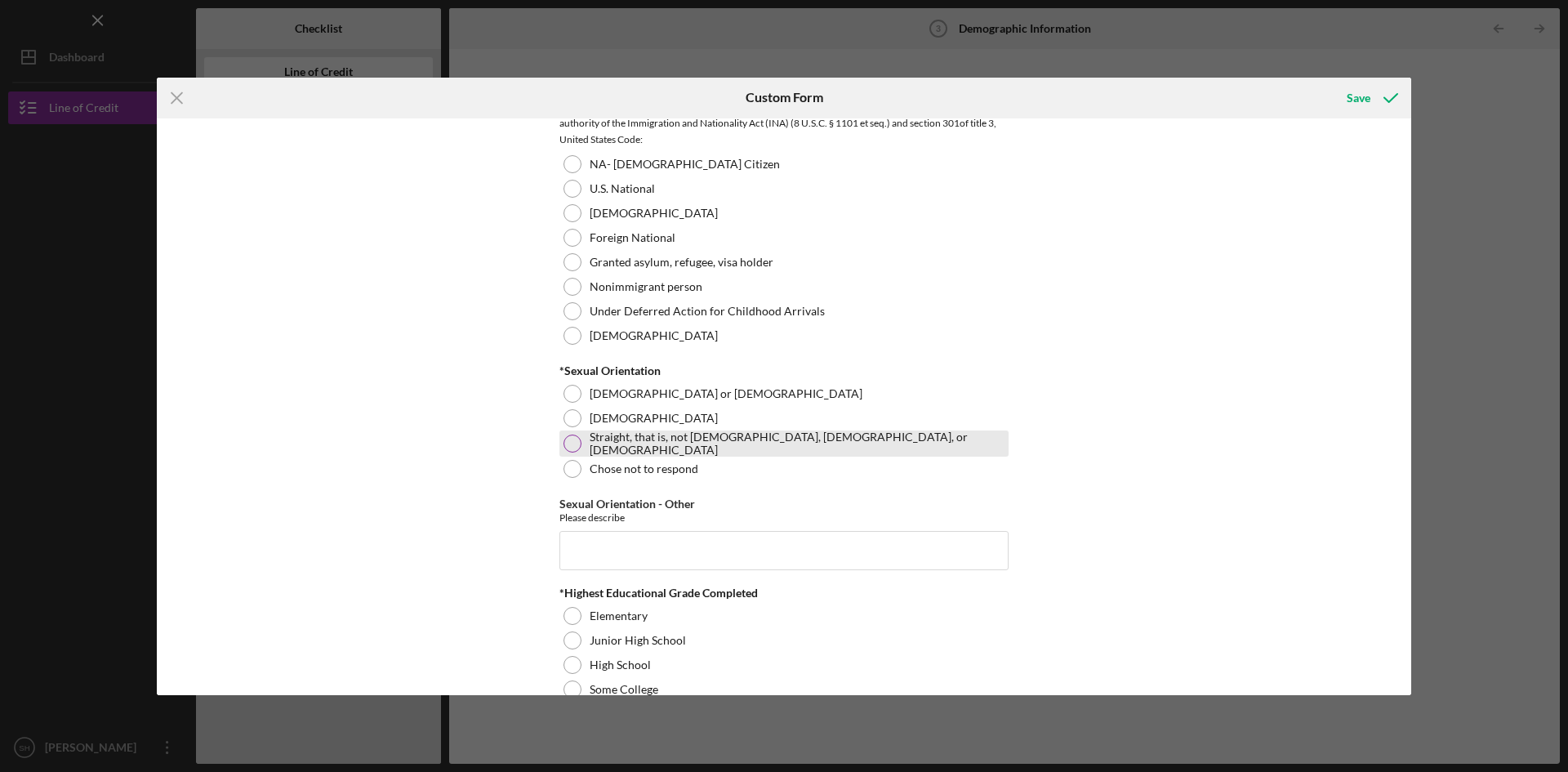
click at [570, 441] on div at bounding box center [572, 444] width 18 height 18
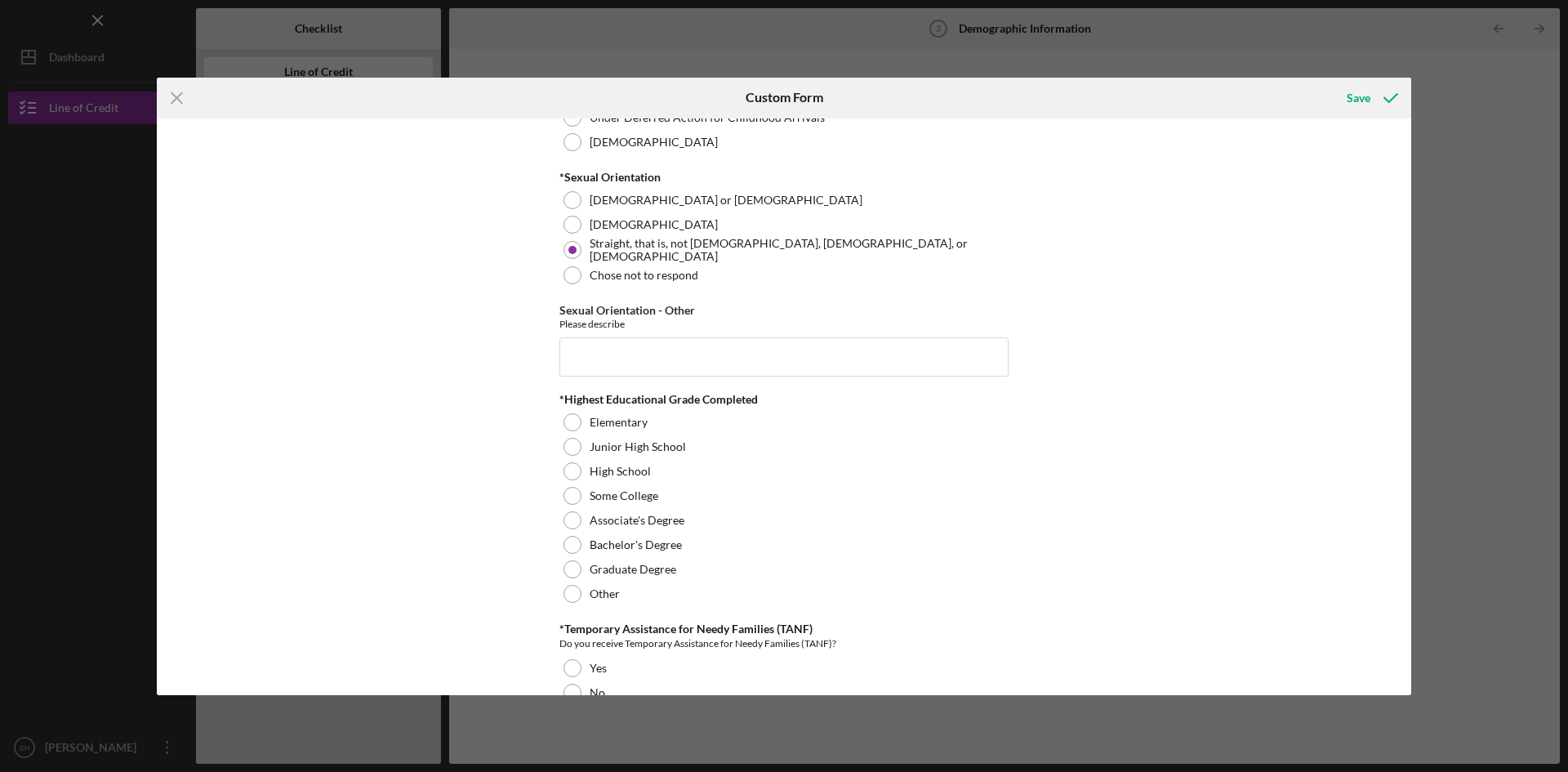
scroll to position [2032, 0]
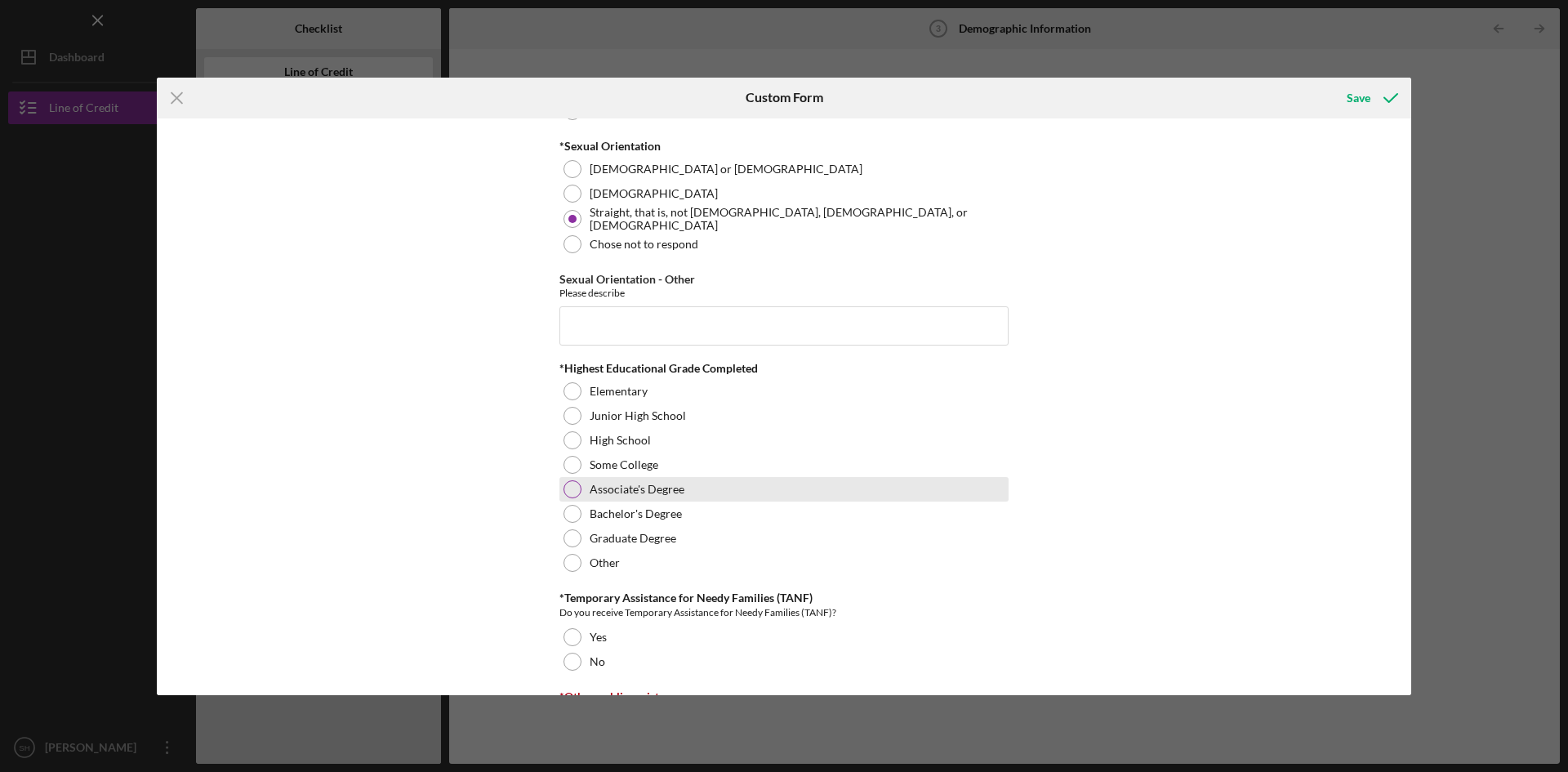
click at [571, 484] on div at bounding box center [572, 489] width 18 height 18
drag, startPoint x: 1405, startPoint y: 448, endPoint x: 1413, endPoint y: 479, distance: 32.0
click at [1413, 479] on div "Icon/Menu Close Custom Form Save Demographic Information *Gender [DEMOGRAPHIC_D…" at bounding box center [784, 386] width 1568 height 772
click at [1155, 545] on div "Demographic Information *Gender [DEMOGRAPHIC_DATA] [DEMOGRAPHIC_DATA] [DEMOGRAP…" at bounding box center [784, 406] width 1255 height 577
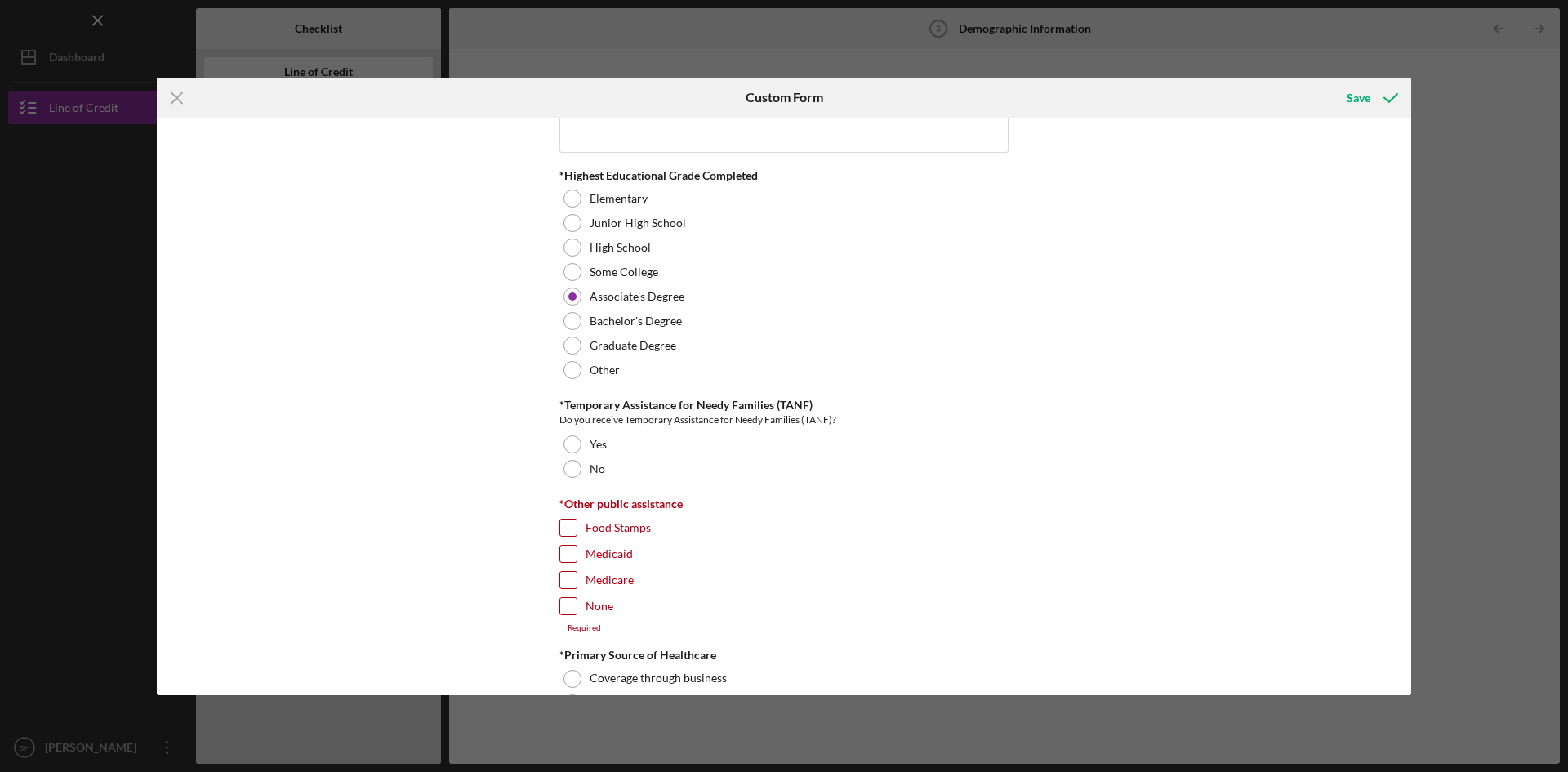
scroll to position [2247, 0]
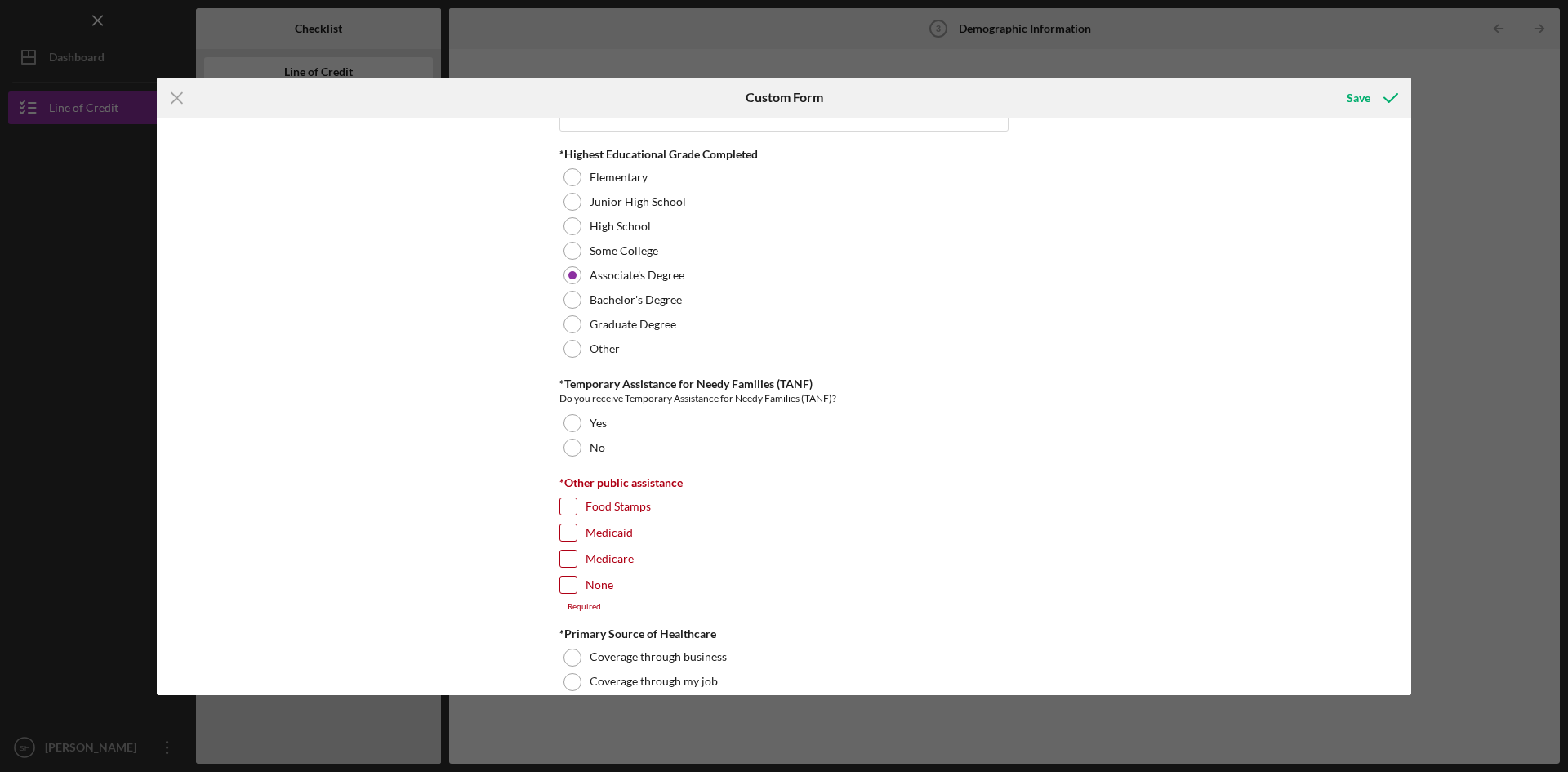
click at [565, 498] on input "Food Stamps" at bounding box center [568, 506] width 17 height 17
checkbox input "true"
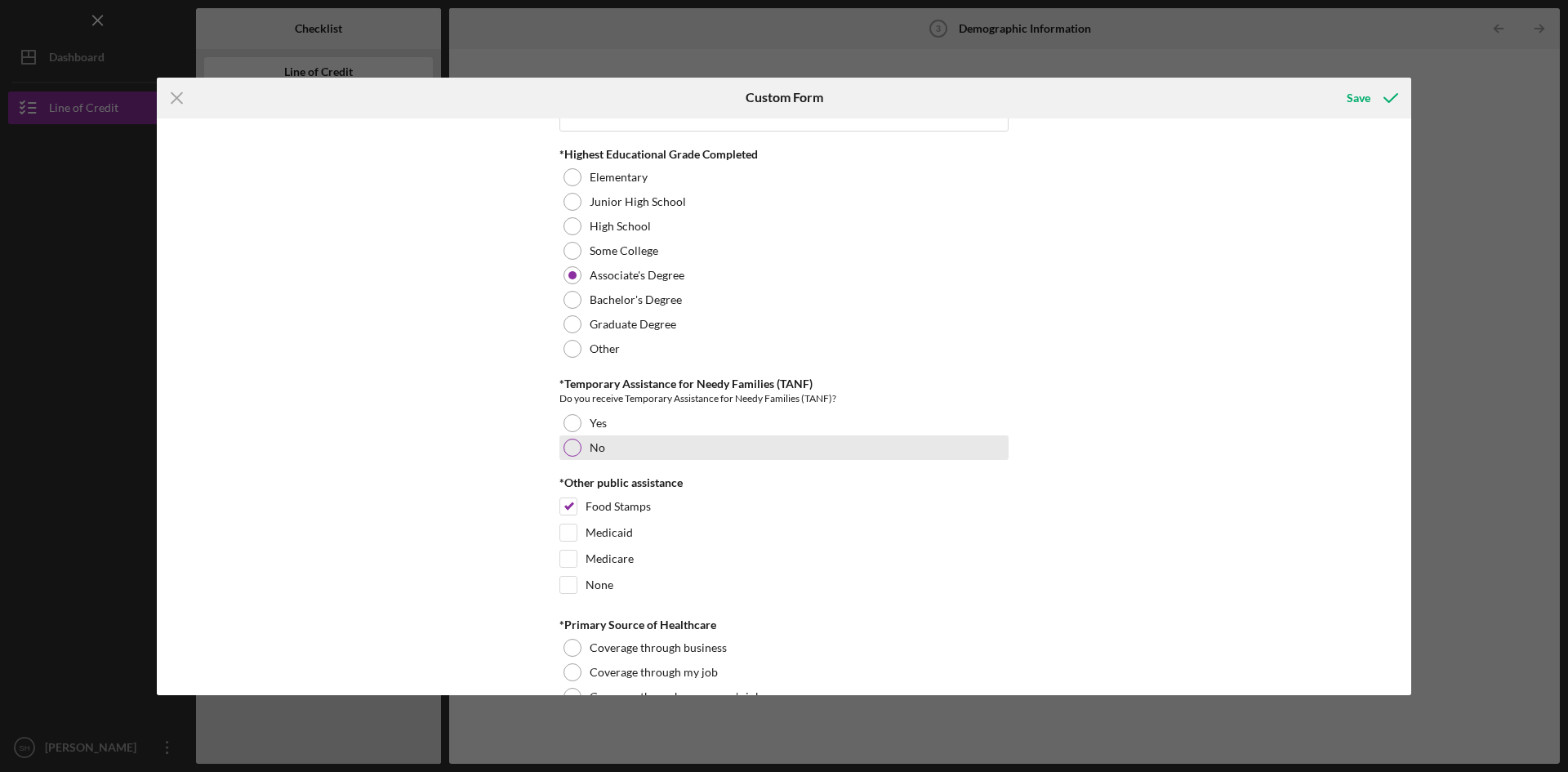
click at [572, 441] on div at bounding box center [572, 447] width 18 height 18
drag, startPoint x: 1414, startPoint y: 487, endPoint x: 1414, endPoint y: 506, distance: 19.0
click at [1414, 506] on div "Icon/Menu Close Custom Form Save Demographic Information *Gender [DEMOGRAPHIC_D…" at bounding box center [784, 386] width 1568 height 772
click at [1235, 527] on div "Demographic Information *Gender [DEMOGRAPHIC_DATA] [DEMOGRAPHIC_DATA] [DEMOGRAP…" at bounding box center [784, 406] width 1255 height 577
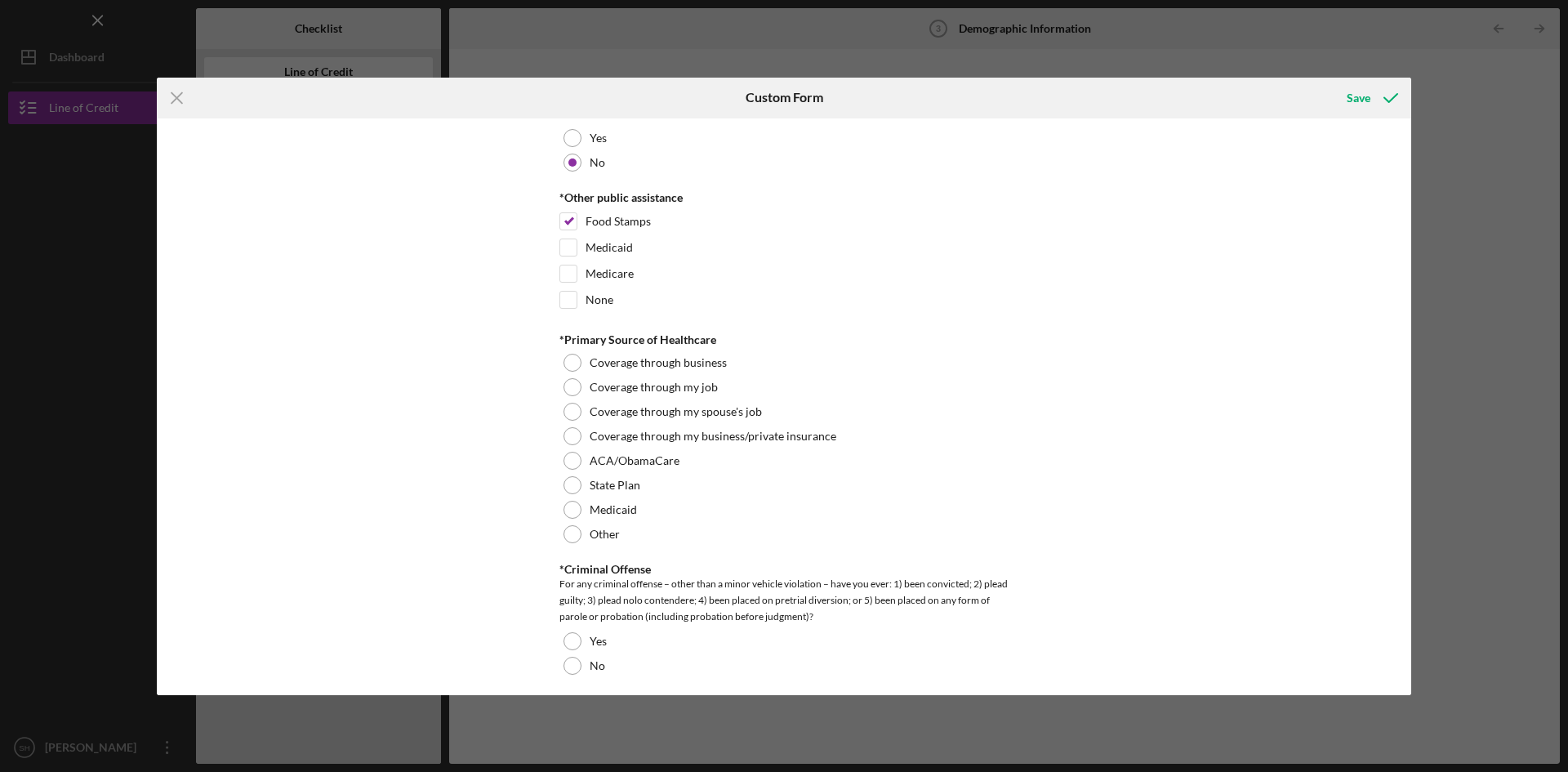
scroll to position [2568, 0]
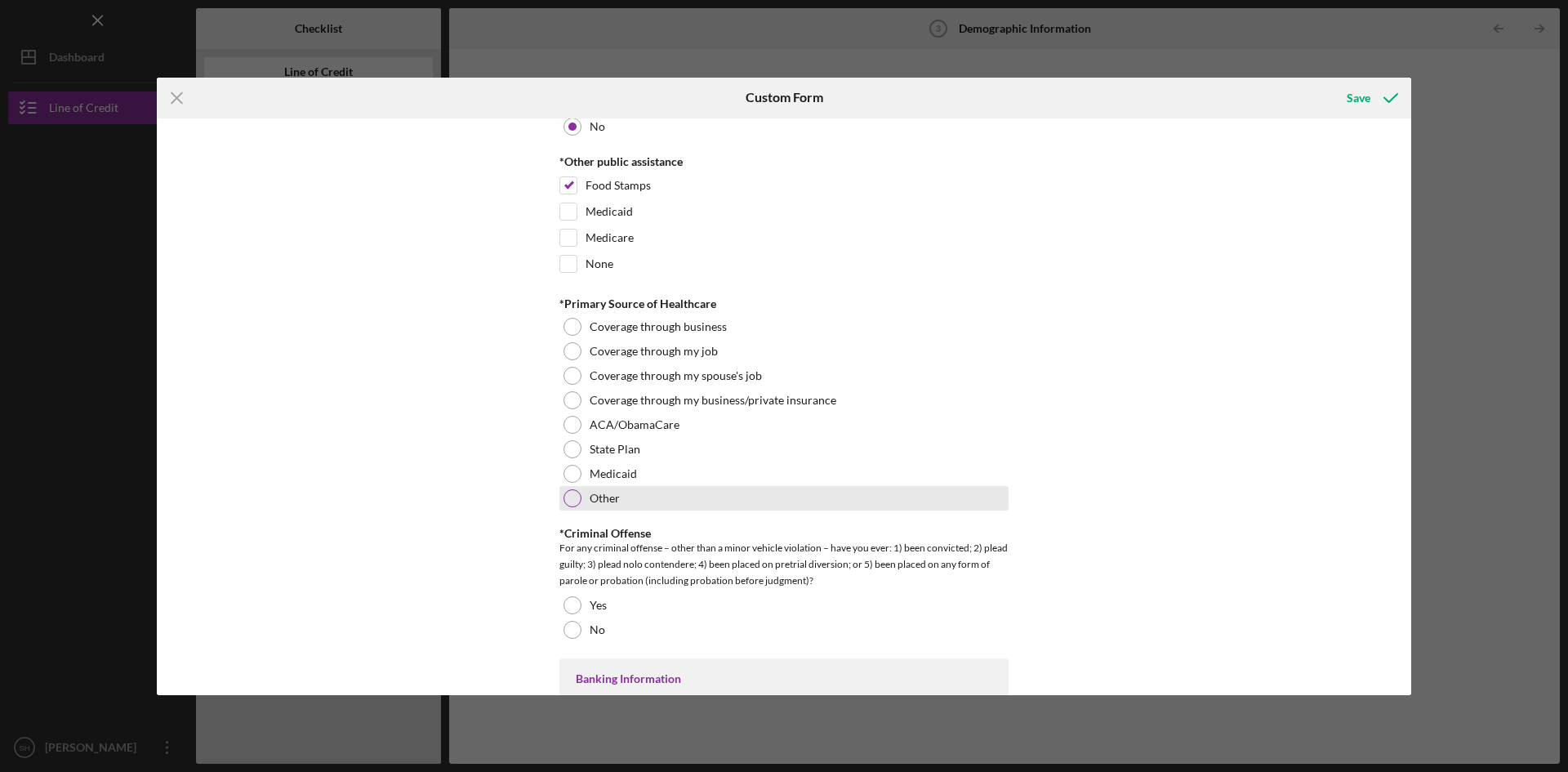
click at [566, 495] on div at bounding box center [572, 498] width 18 height 18
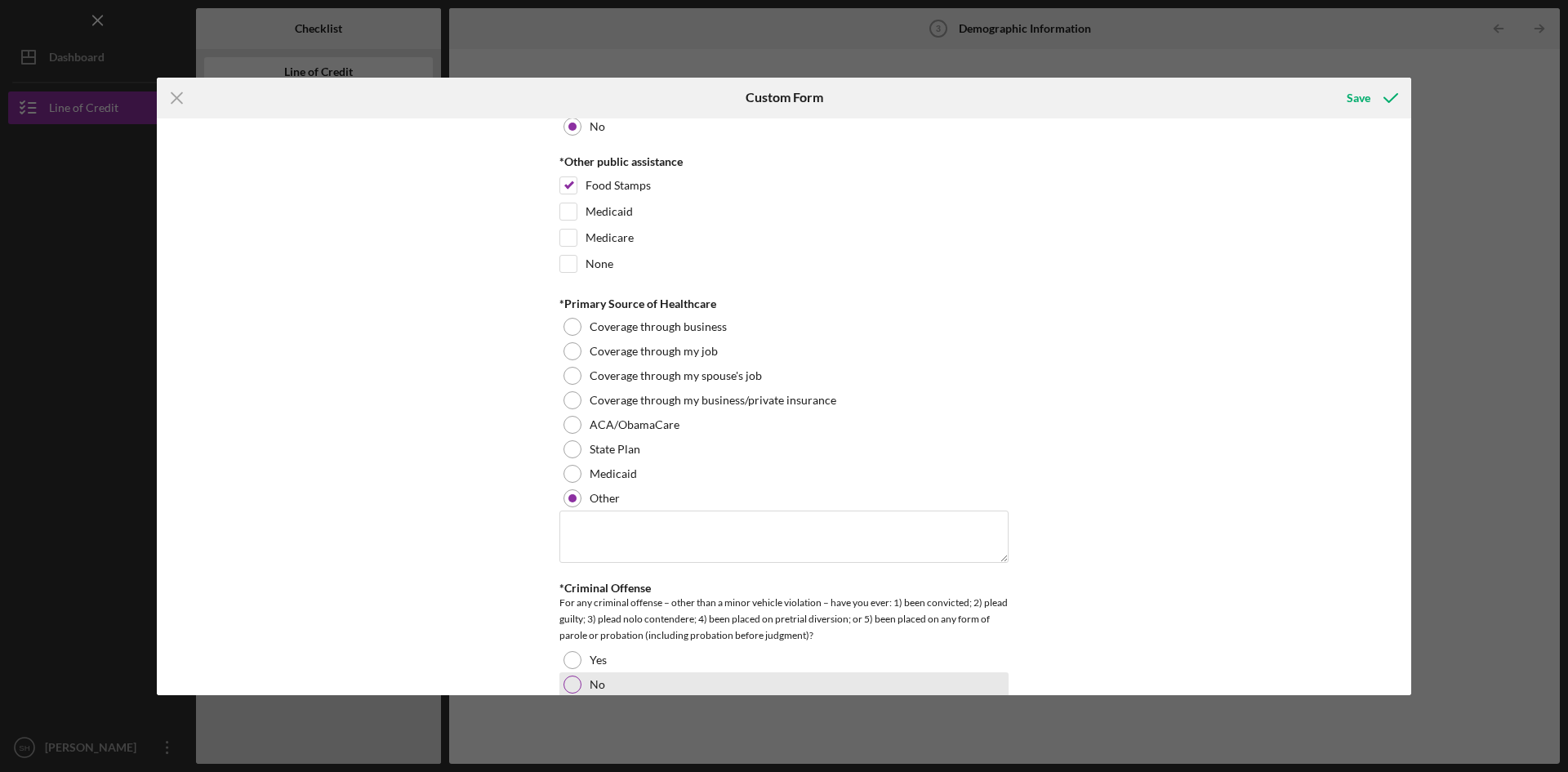
click at [576, 680] on div at bounding box center [572, 684] width 18 height 18
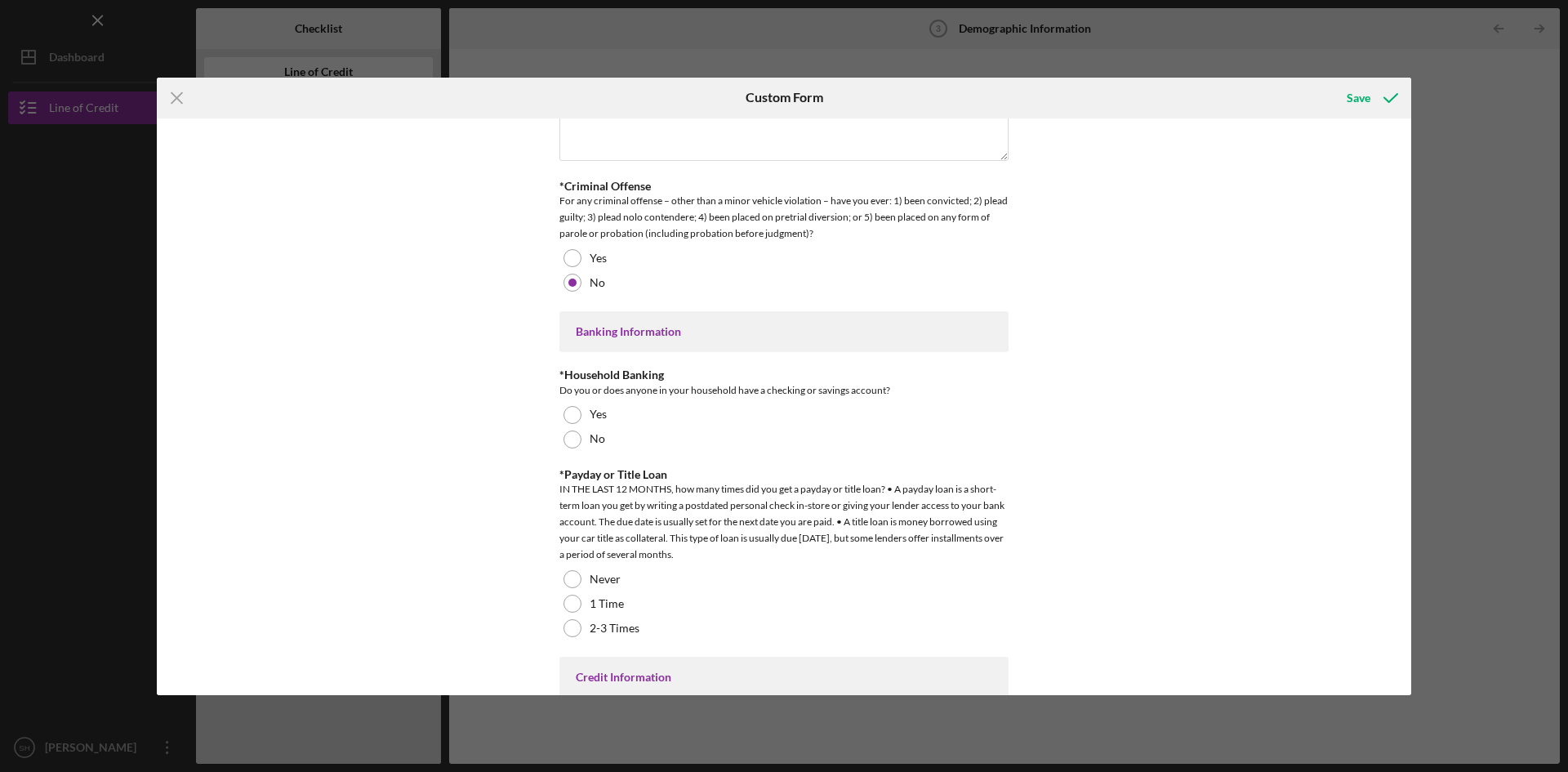
scroll to position [2986, 0]
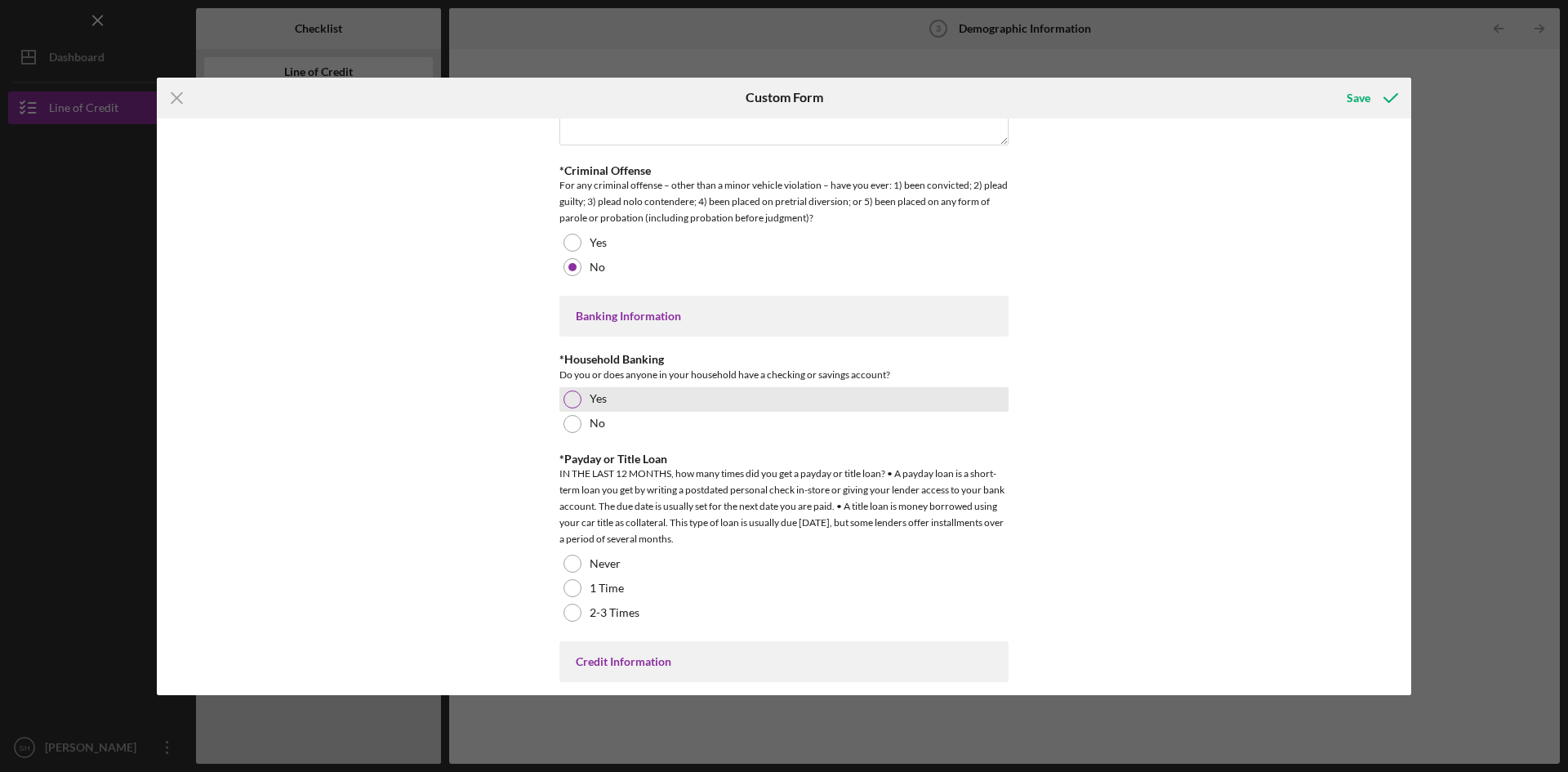
click at [566, 400] on div at bounding box center [572, 399] width 18 height 18
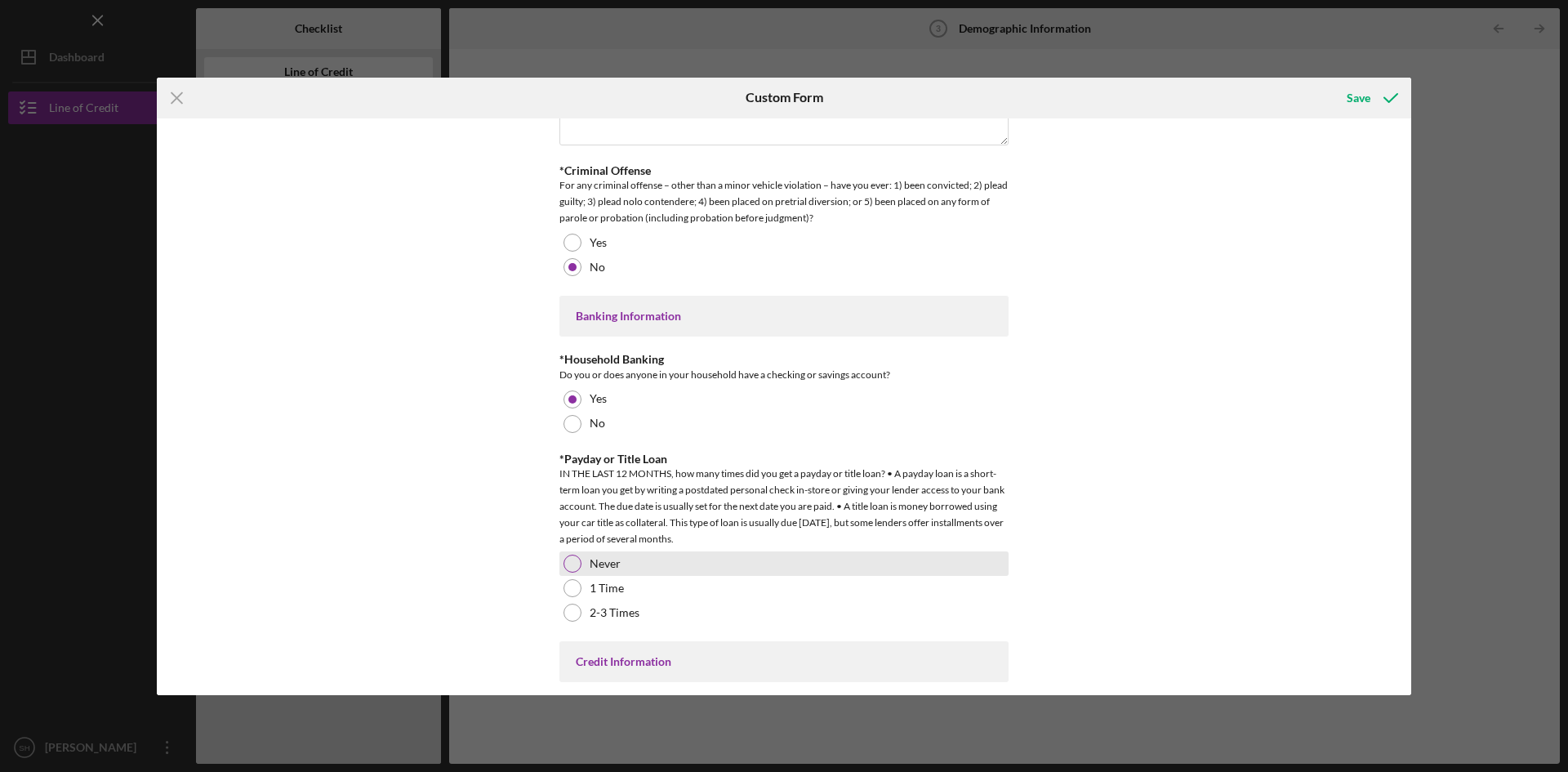
click at [572, 558] on div at bounding box center [572, 564] width 18 height 18
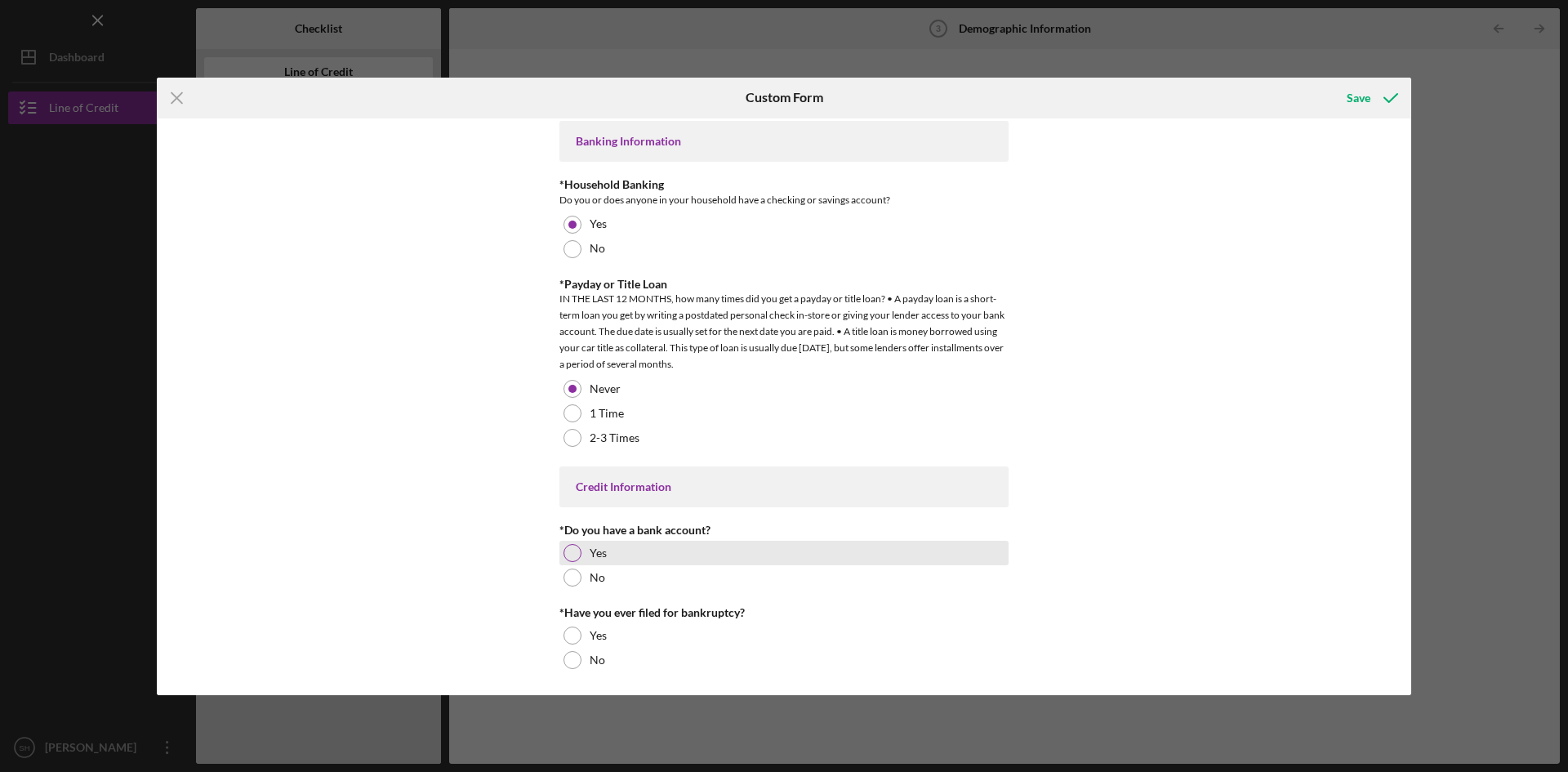
click at [564, 544] on div at bounding box center [572, 553] width 18 height 18
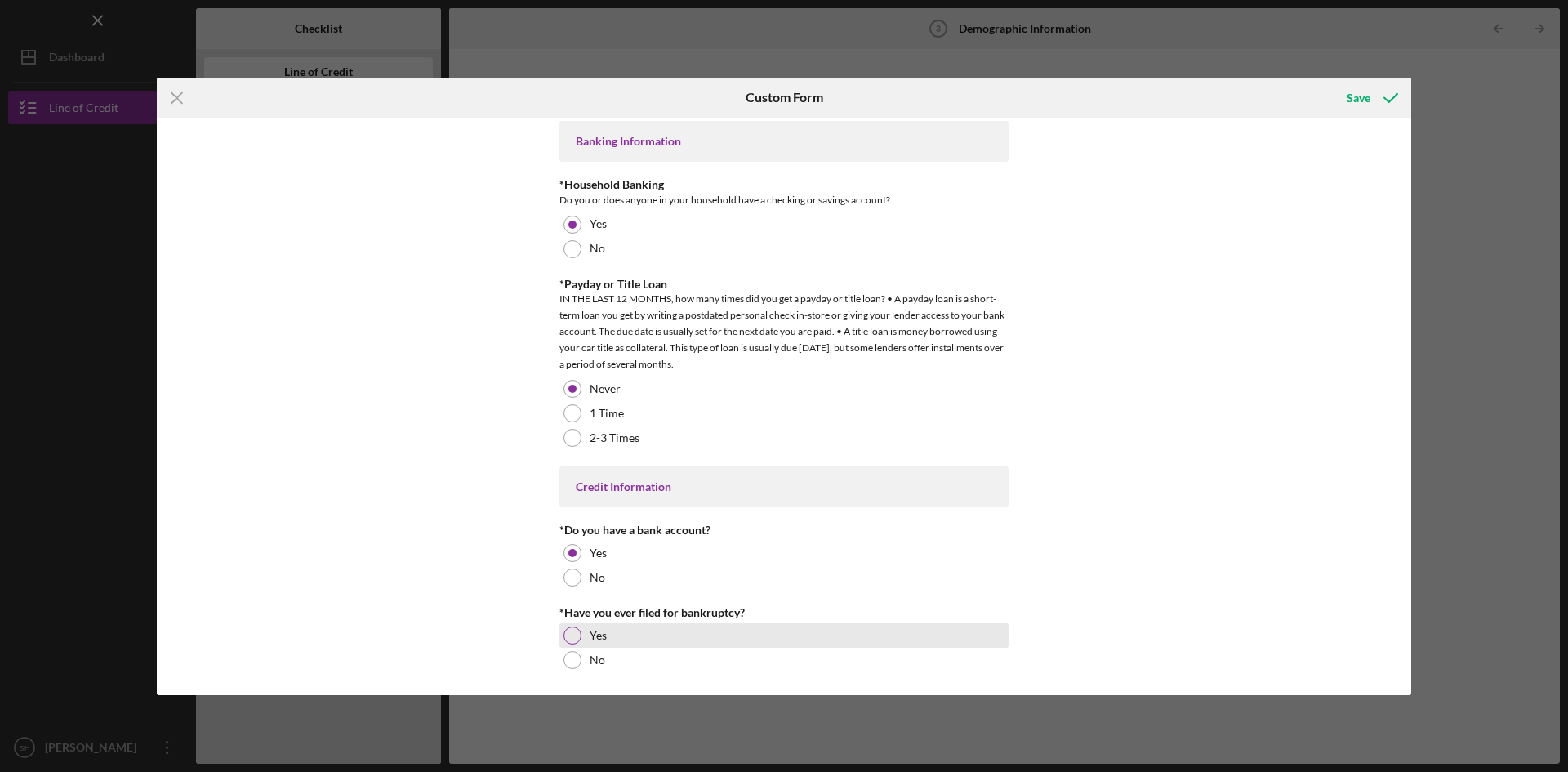
click at [568, 627] on div at bounding box center [572, 635] width 18 height 18
click at [1368, 100] on div "Save" at bounding box center [1358, 97] width 24 height 32
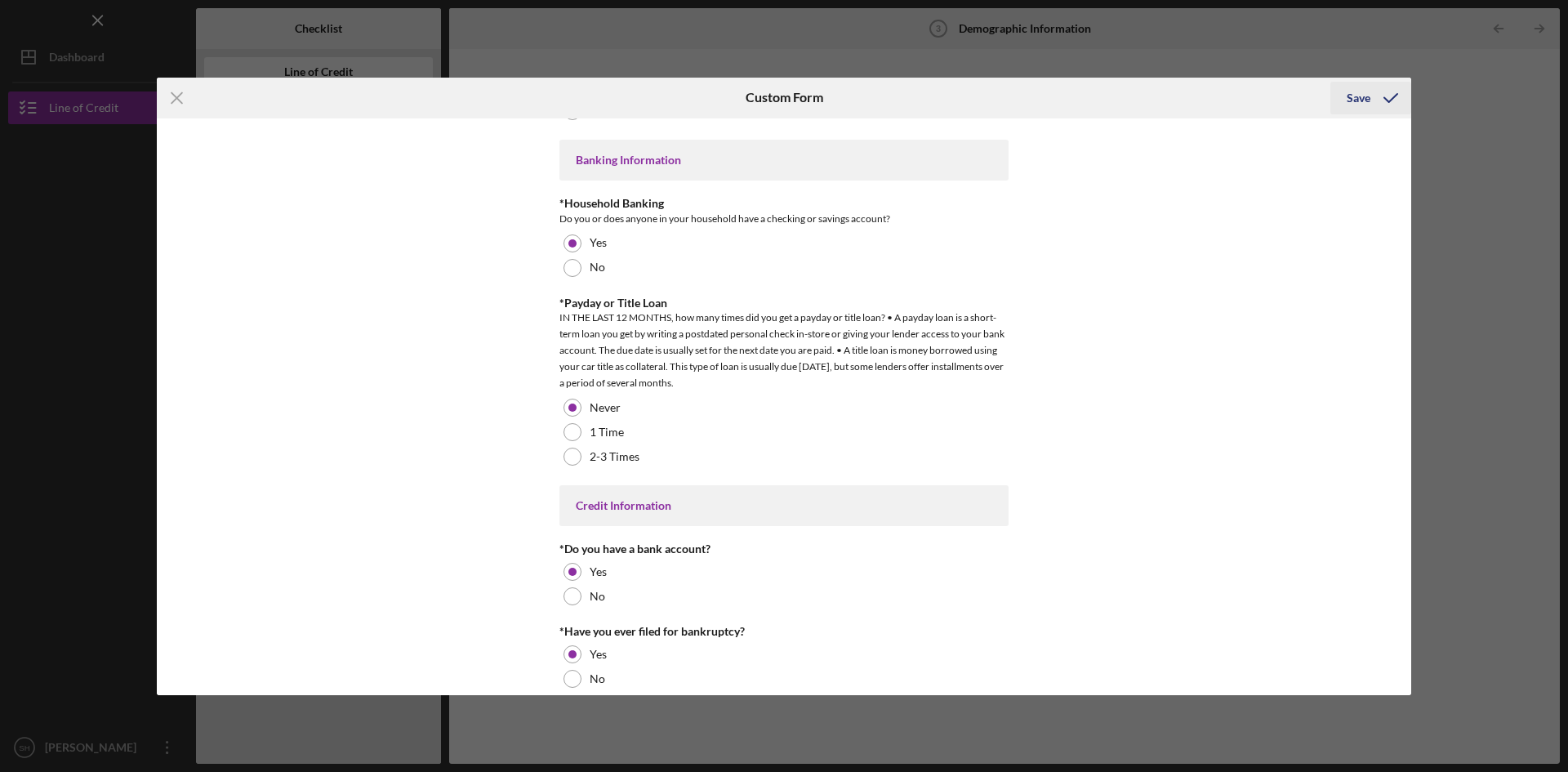
scroll to position [3179, 0]
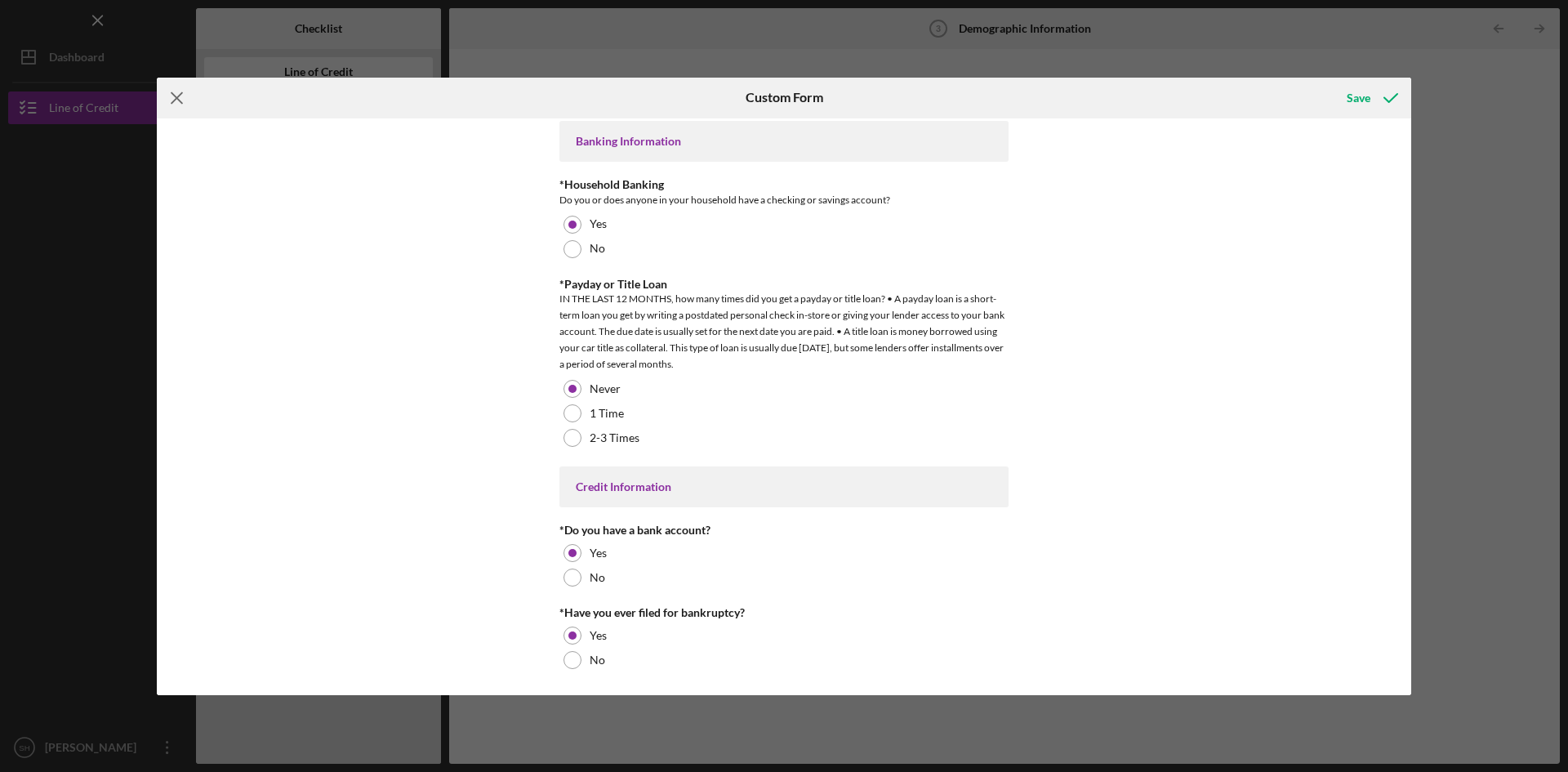
click at [176, 97] on line at bounding box center [177, 97] width 10 height 11
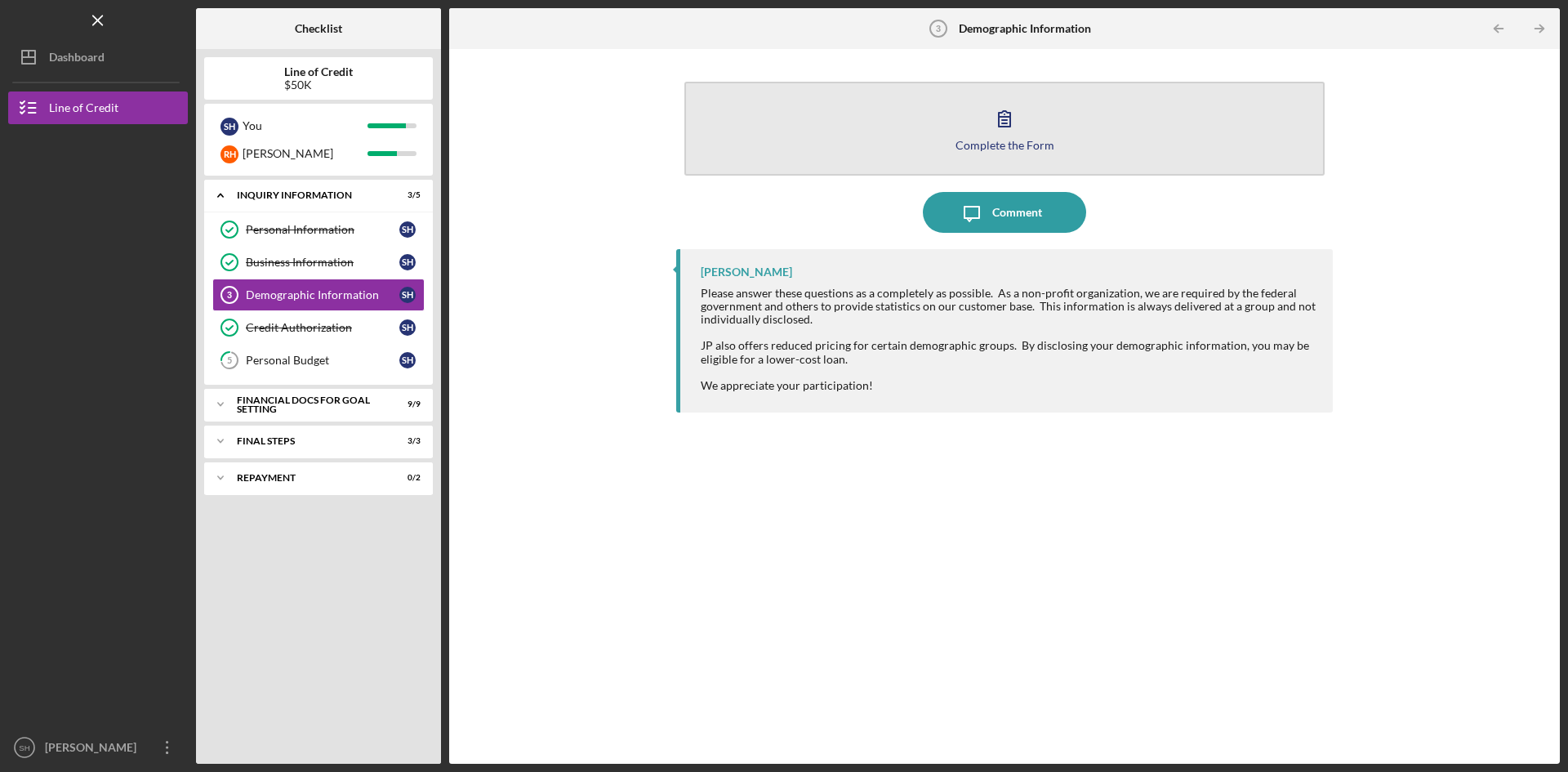
click at [1012, 133] on icon "button" at bounding box center [1004, 118] width 41 height 41
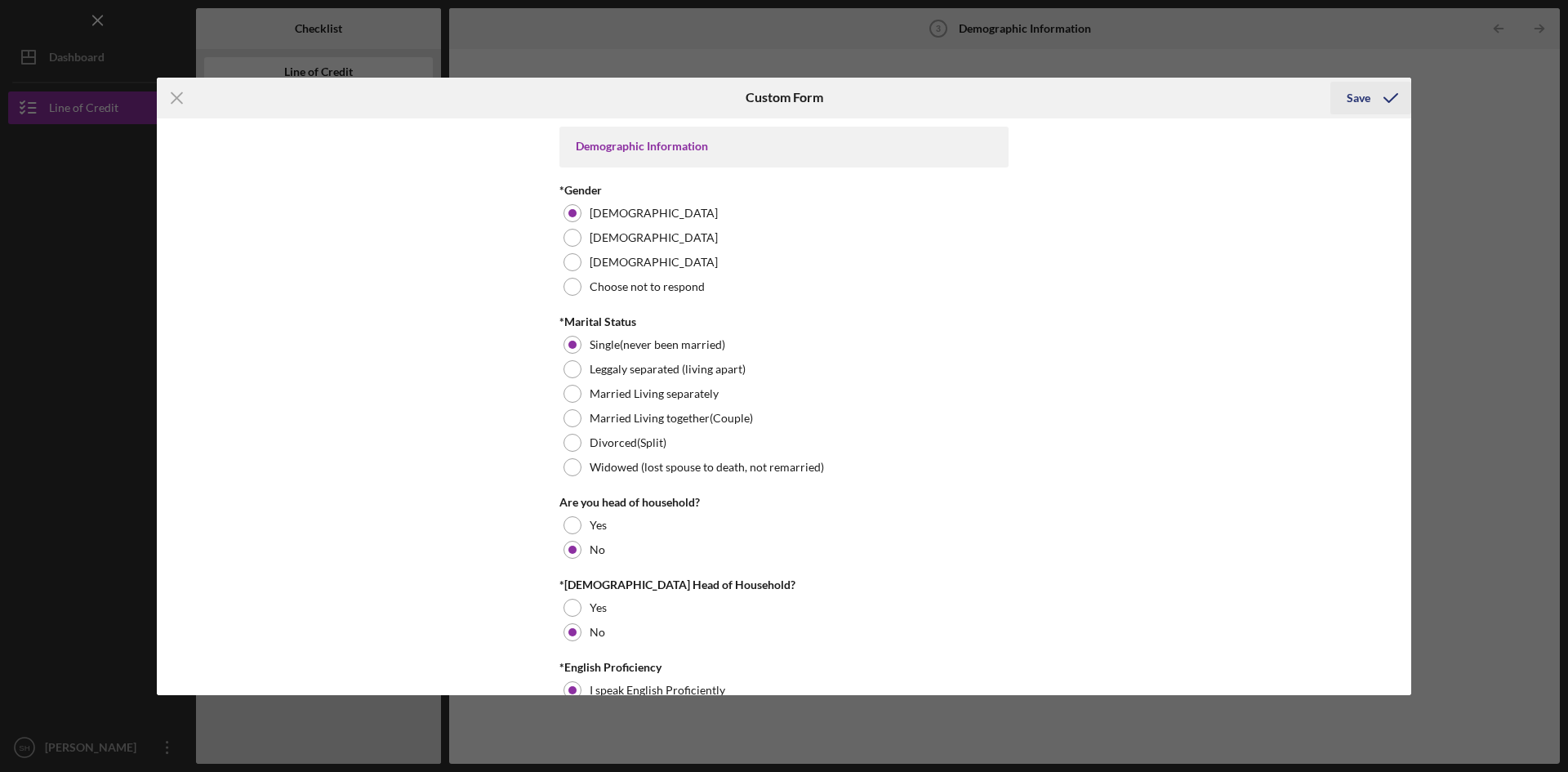
click at [1349, 93] on div "Save" at bounding box center [1358, 97] width 24 height 32
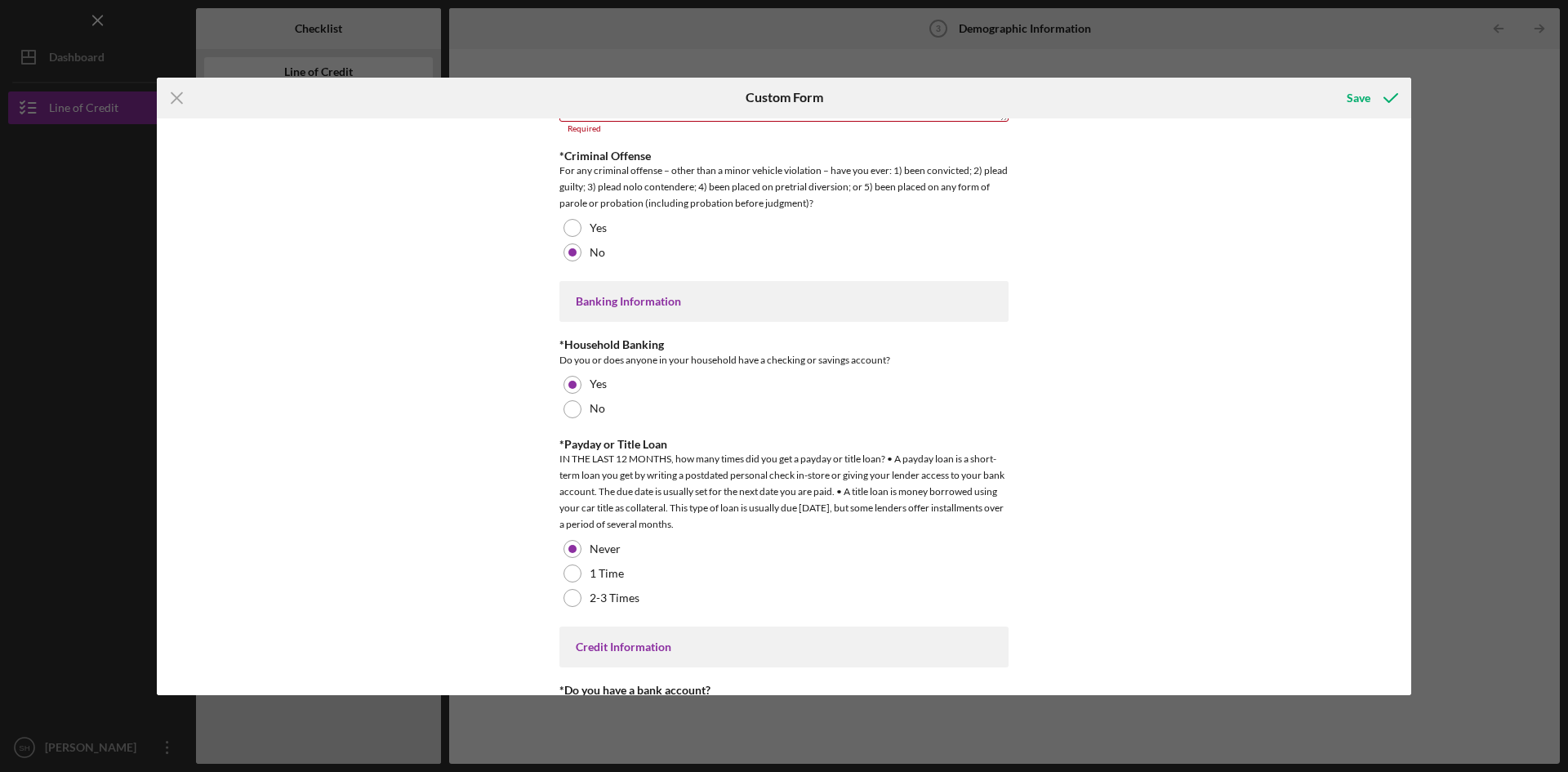
scroll to position [3179, 0]
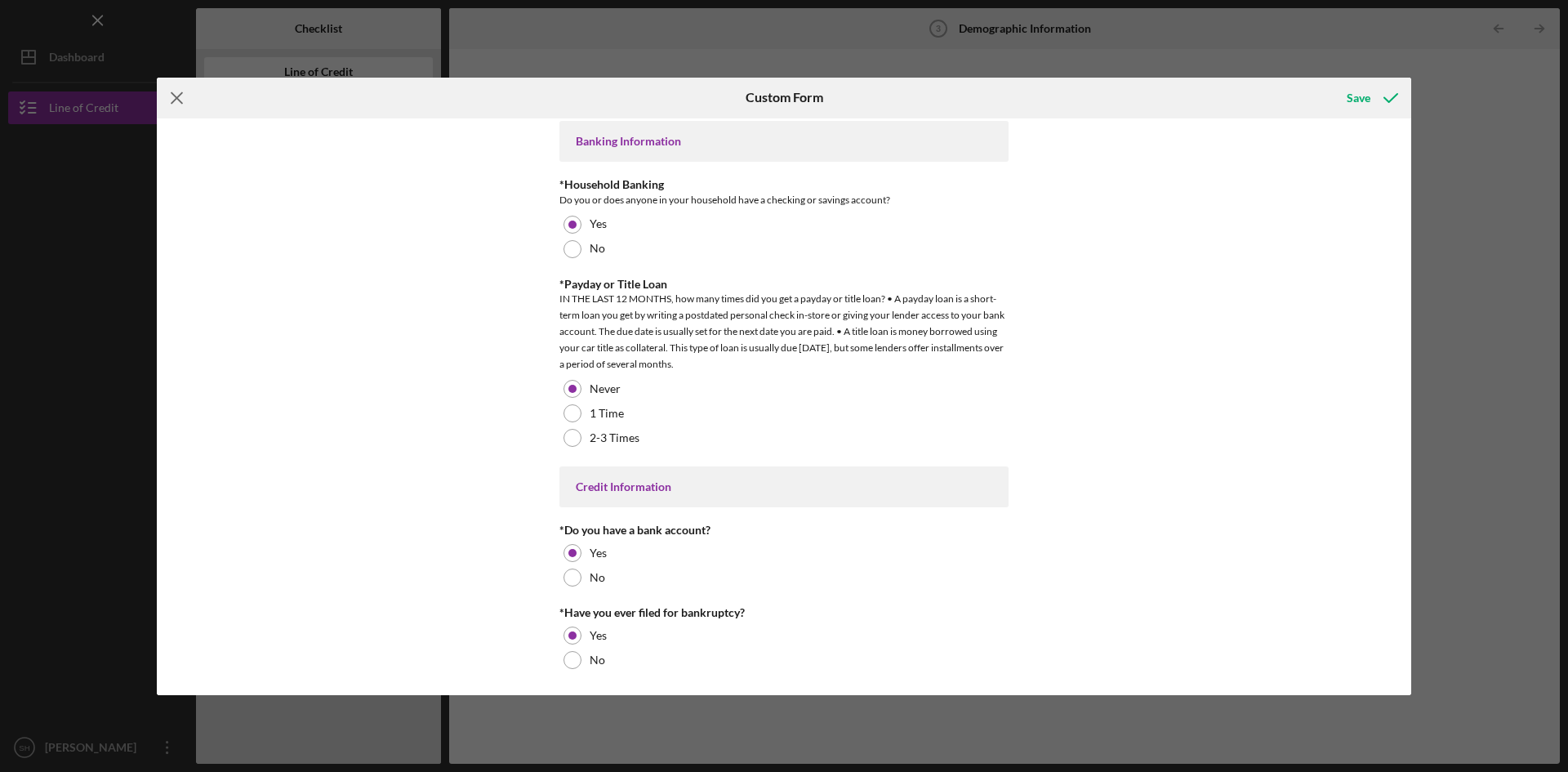
click at [173, 95] on line at bounding box center [177, 97] width 10 height 11
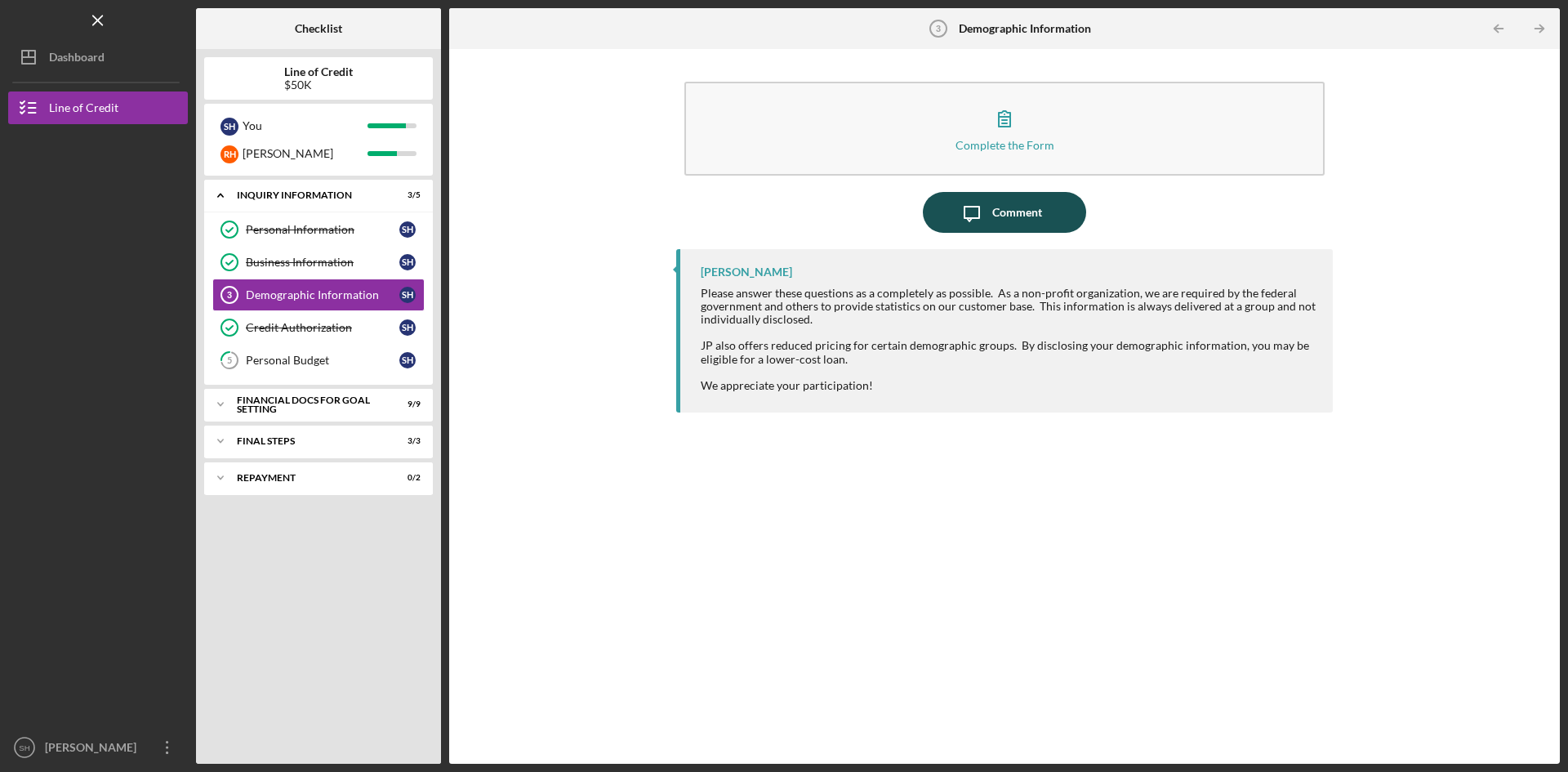
click at [1006, 210] on div "Comment" at bounding box center [1017, 212] width 50 height 41
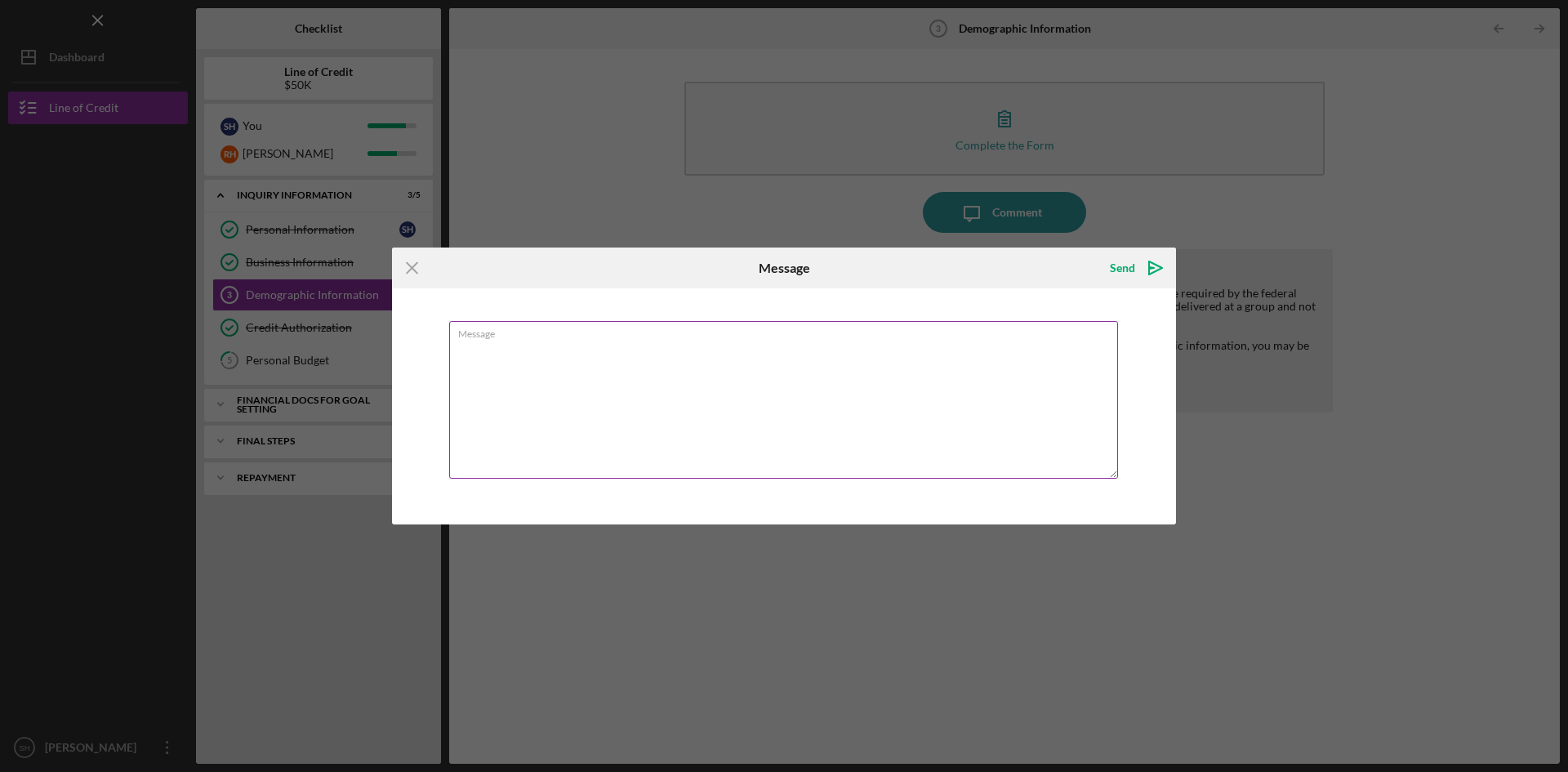
click at [512, 340] on textarea "Message" at bounding box center [783, 400] width 668 height 158
type textarea "I have completed this form . Thank you [PERSON_NAME]"
click at [1123, 267] on div "Send" at bounding box center [1123, 267] width 25 height 32
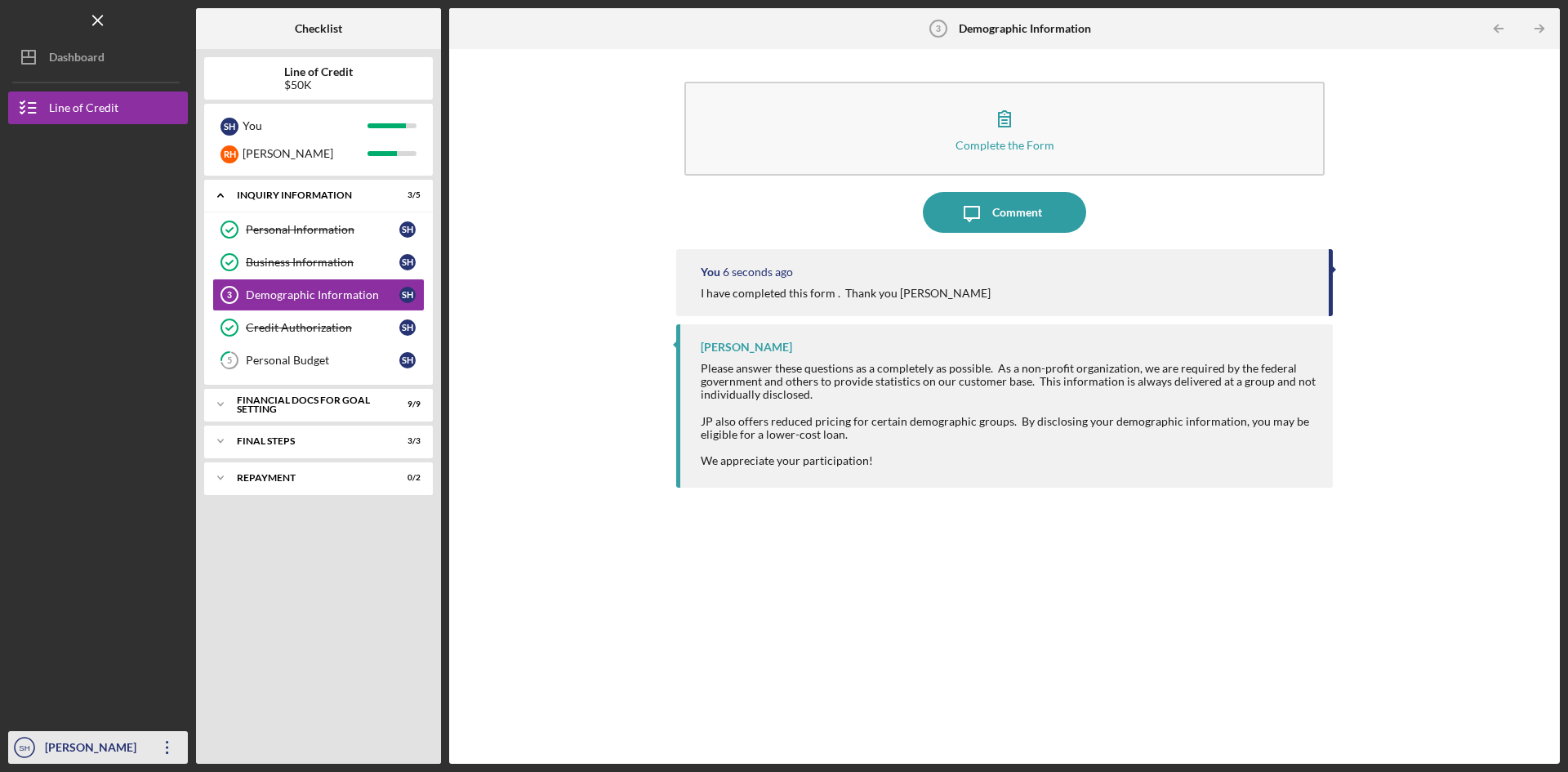
click at [77, 749] on div "[PERSON_NAME]" at bounding box center [94, 749] width 106 height 37
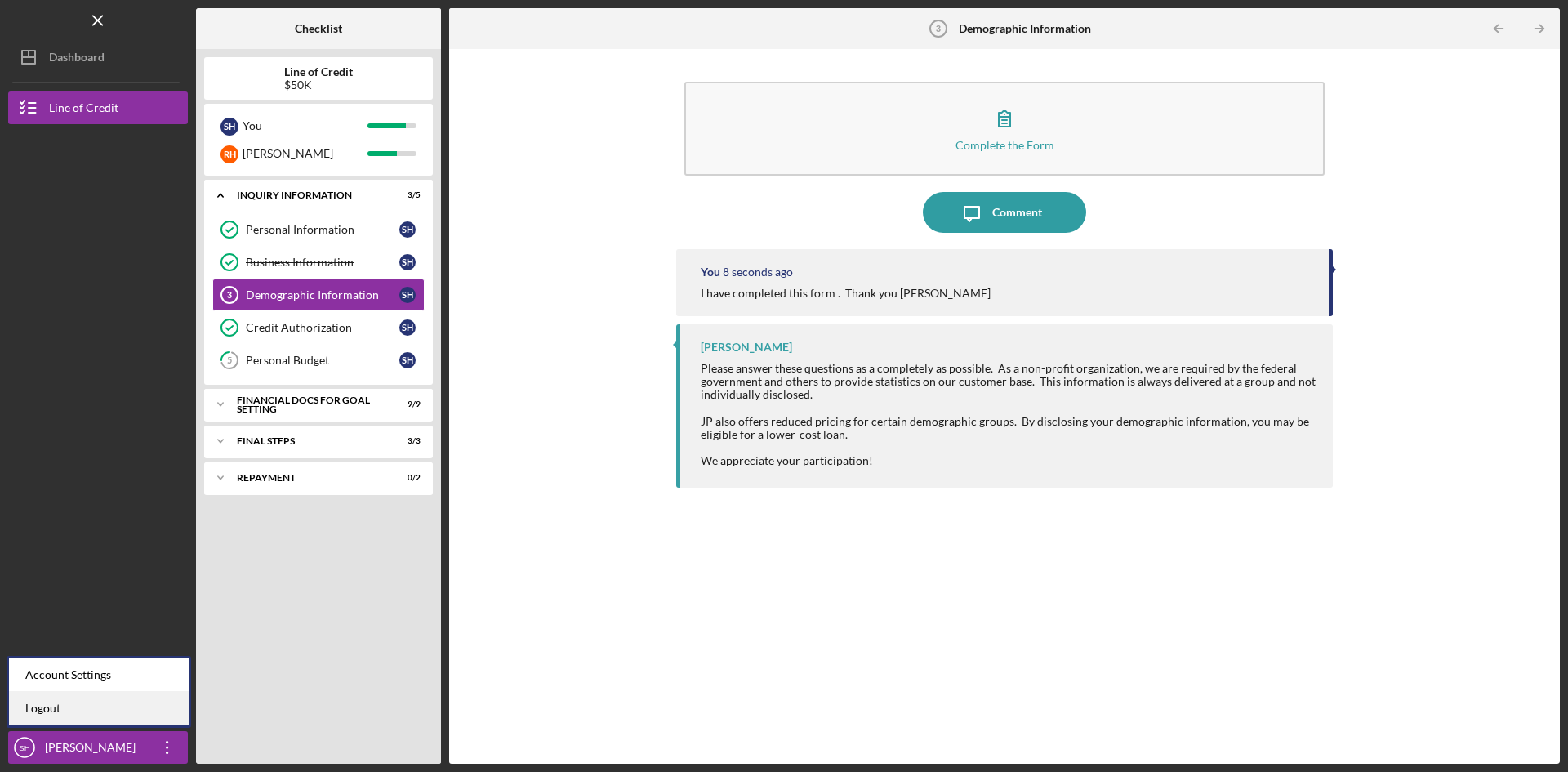
click at [46, 712] on link "Logout" at bounding box center [98, 709] width 179 height 33
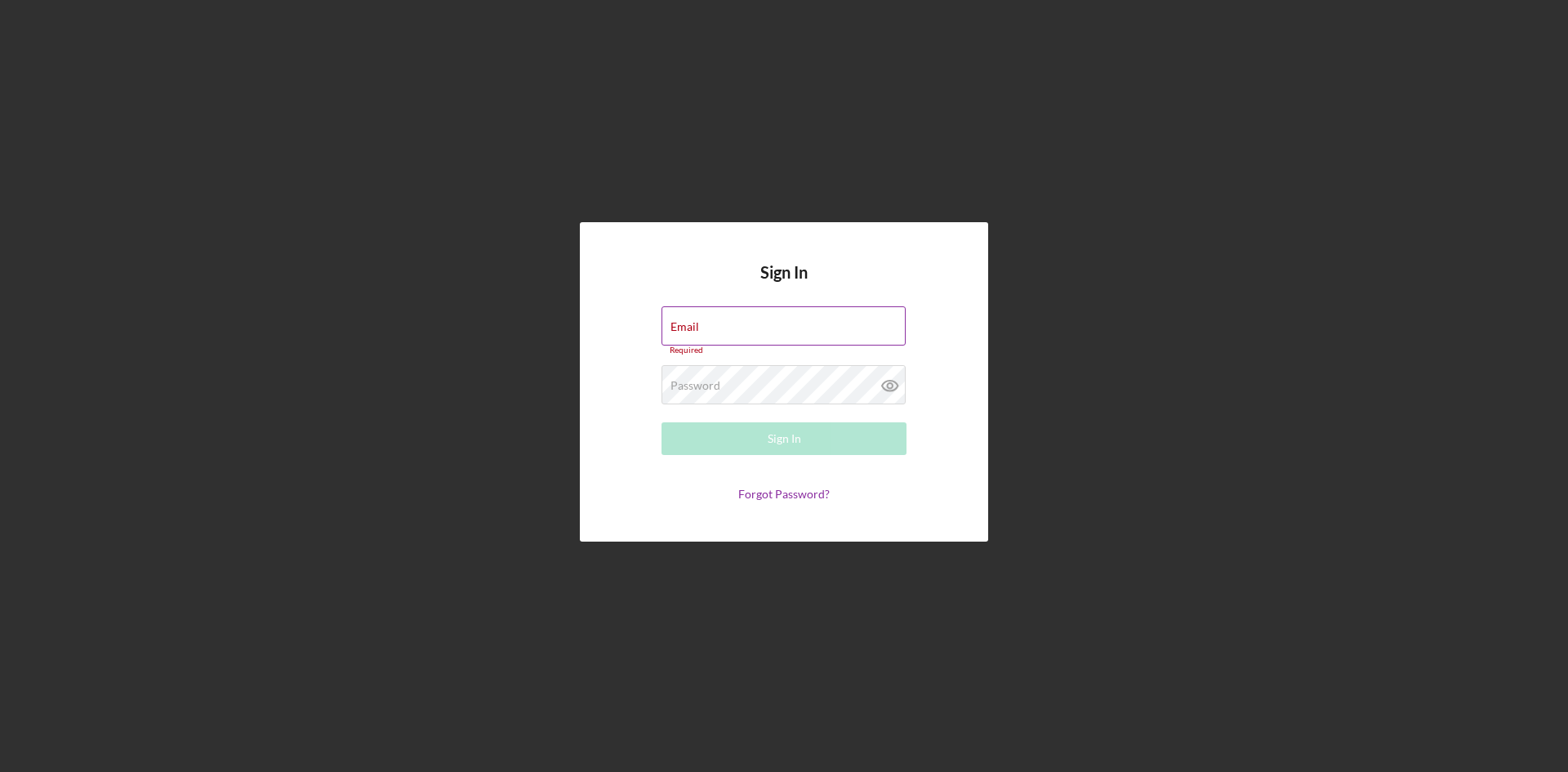
click at [696, 328] on div "Email Required" at bounding box center [784, 331] width 245 height 49
type input "[EMAIL_ADDRESS][DOMAIN_NAME]"
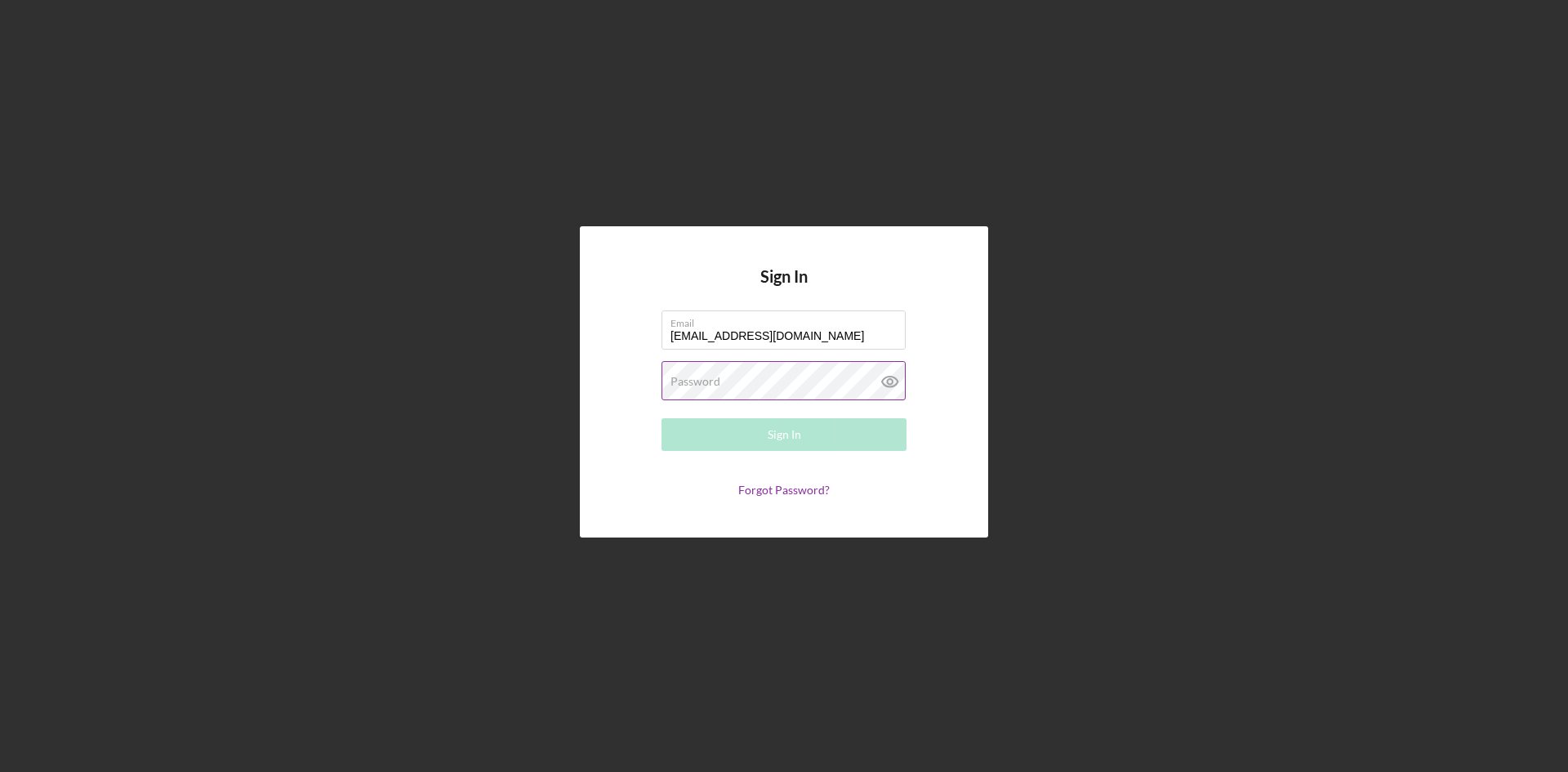
click at [742, 379] on div "Password Required" at bounding box center [784, 382] width 245 height 41
click at [778, 436] on div "Sign In" at bounding box center [784, 434] width 33 height 32
